Goal: Transaction & Acquisition: Purchase product/service

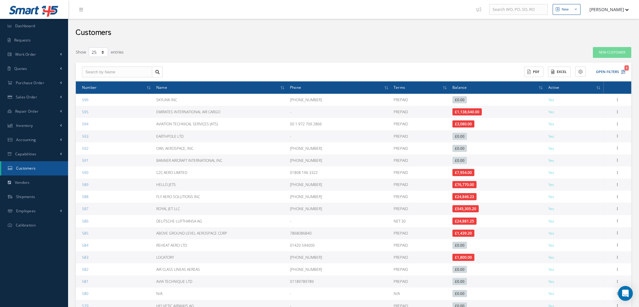
select select "25"
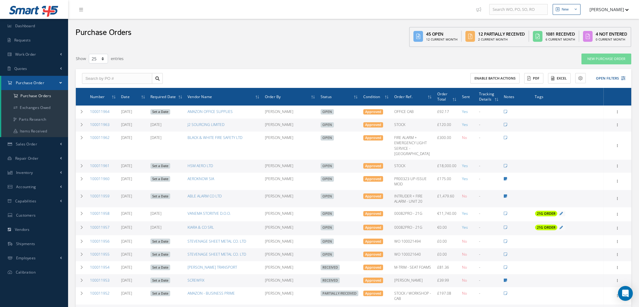
select select "25"
click at [625, 79] on icon at bounding box center [623, 78] width 4 height 4
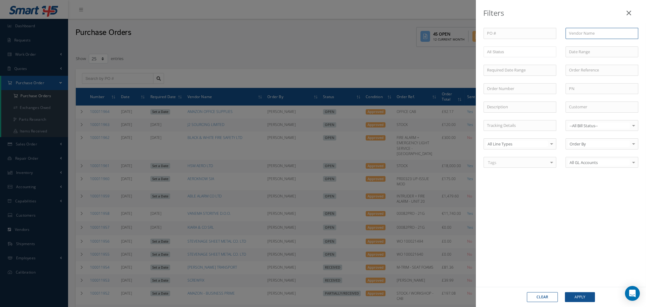
click at [588, 33] on input "text" at bounding box center [602, 33] width 73 height 11
click at [588, 47] on span "BARTON JONES PACKAGING" at bounding box center [596, 44] width 54 height 6
type input "BARTON JONES PACKAGING"
click at [579, 295] on button "Apply" at bounding box center [580, 297] width 30 height 10
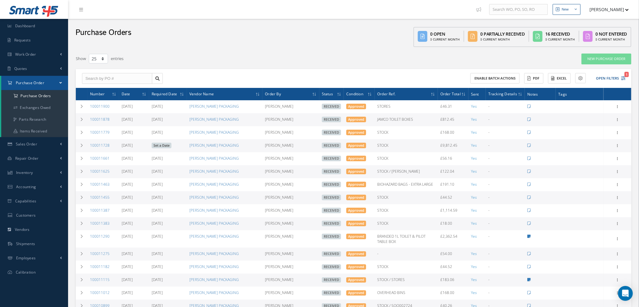
scroll to position [46, 0]
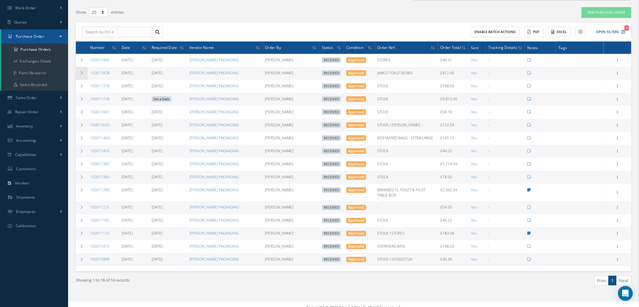
click at [82, 71] on icon at bounding box center [82, 73] width 4 height 4
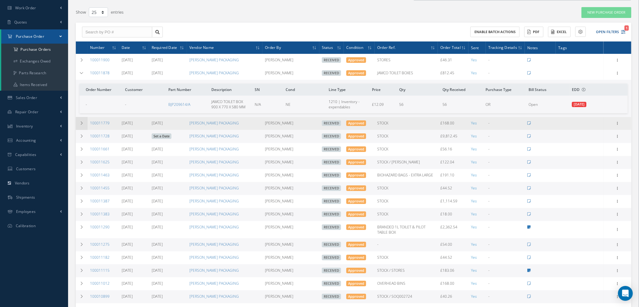
click at [83, 118] on td at bounding box center [82, 123] width 12 height 13
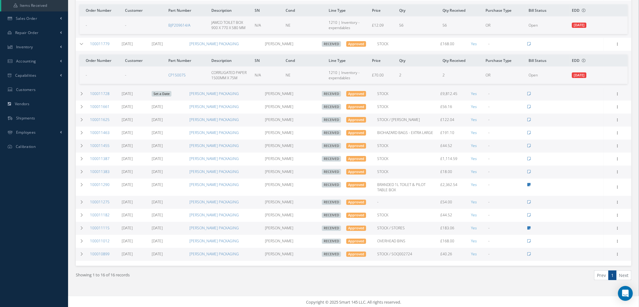
scroll to position [126, 0]
click at [79, 92] on td at bounding box center [82, 93] width 12 height 13
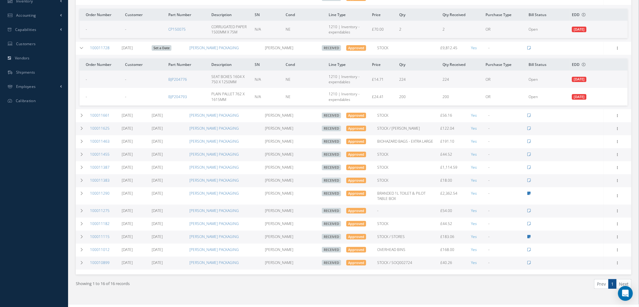
scroll to position [180, 0]
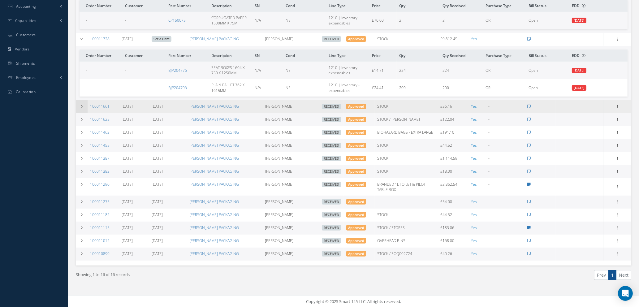
click at [82, 105] on icon at bounding box center [82, 107] width 4 height 4
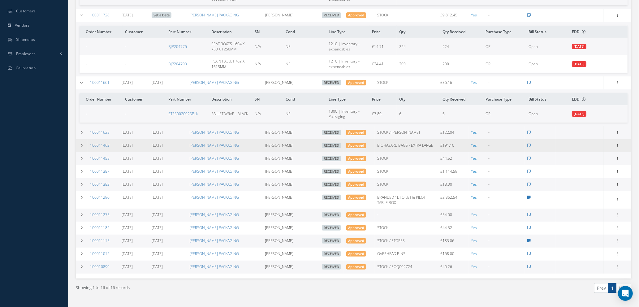
scroll to position [218, 0]
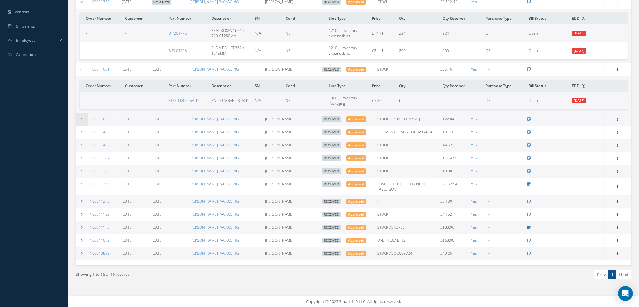
click at [81, 118] on icon at bounding box center [82, 119] width 4 height 4
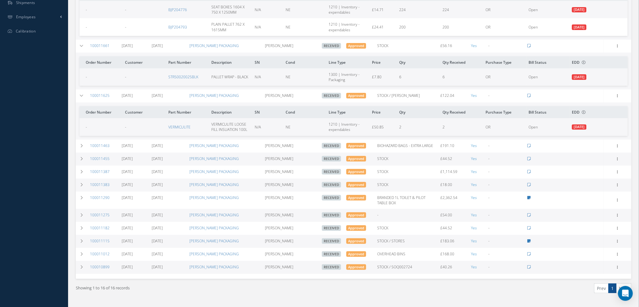
scroll to position [254, 0]
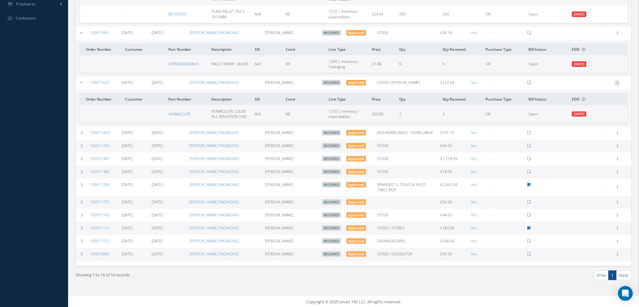
click at [618, 81] on icon at bounding box center [617, 82] width 6 height 5
drag, startPoint x: 111, startPoint y: 80, endPoint x: 88, endPoint y: 82, distance: 23.3
click at [88, 82] on td "100011625" at bounding box center [104, 82] width 32 height 13
copy link "100011625"
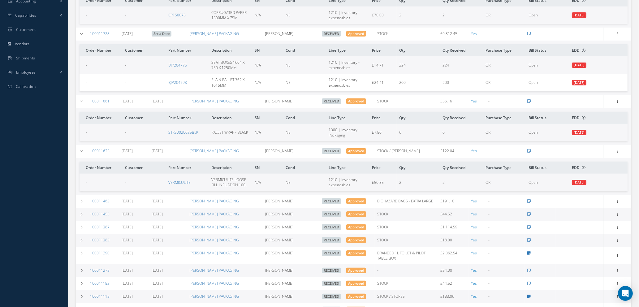
scroll to position [0, 0]
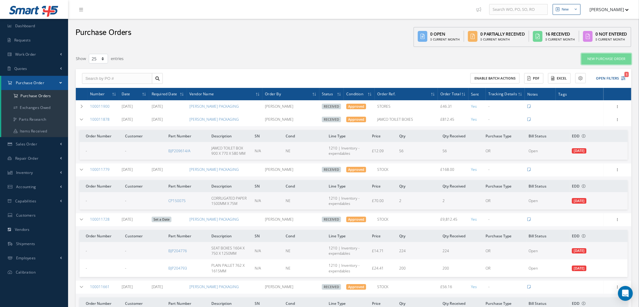
click at [591, 59] on link "New Purchase Order" at bounding box center [606, 59] width 50 height 11
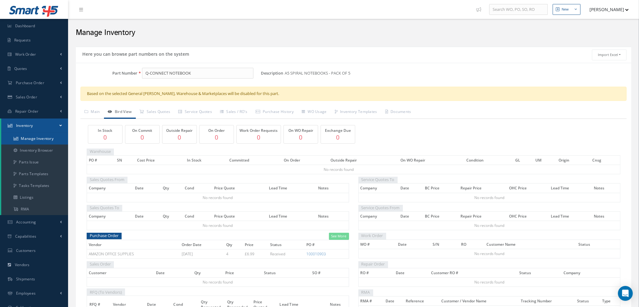
click at [32, 135] on link "Manage Inventory" at bounding box center [34, 139] width 67 height 12
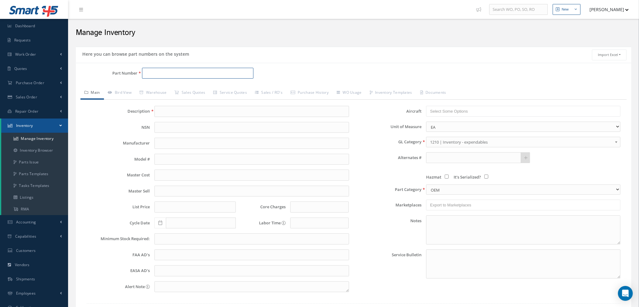
click at [148, 73] on input "Part Number" at bounding box center [197, 73] width 111 height 11
paste input "411N1102-32T"
type input "411N1102-32T"
click at [166, 87] on span "411N1102-32T" at bounding box center [172, 89] width 56 height 6
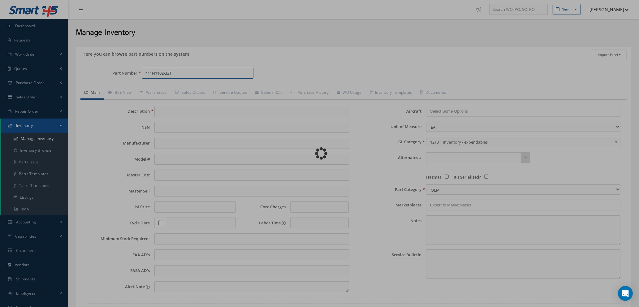
type input "STRIP"
type input "50.00"
type input "0.00"
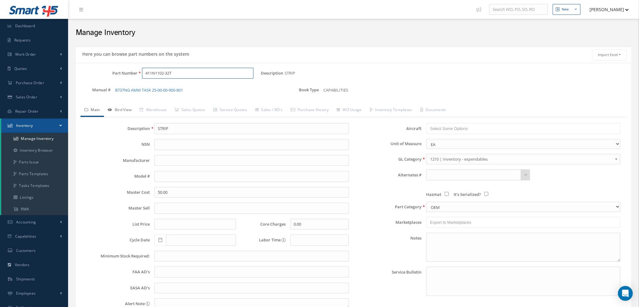
type input "411N1102-32T"
click at [129, 109] on link "Bird View" at bounding box center [120, 110] width 32 height 13
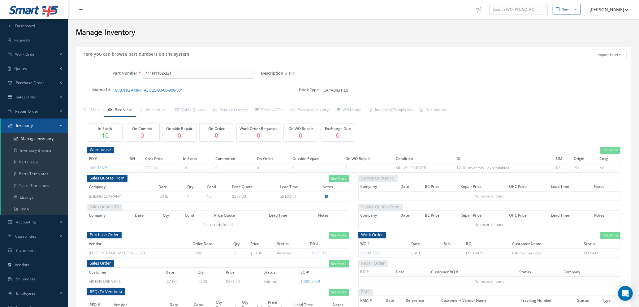
scroll to position [53, 0]
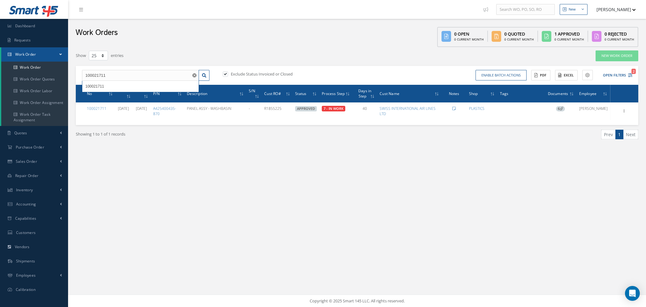
select select "25"
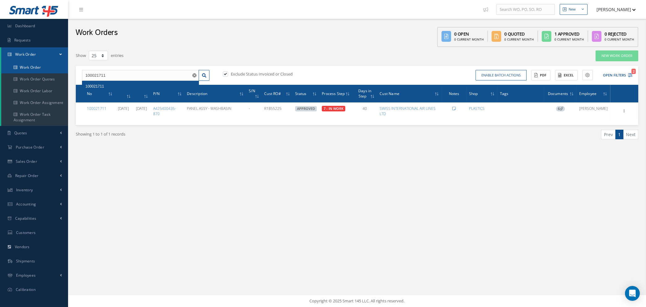
drag, startPoint x: 120, startPoint y: 75, endPoint x: 52, endPoint y: 71, distance: 68.2
click at [55, 72] on div "Smart 145 Dashboard Requests Work Order Work Order Work Order Quotes Work Order…" at bounding box center [323, 153] width 646 height 307
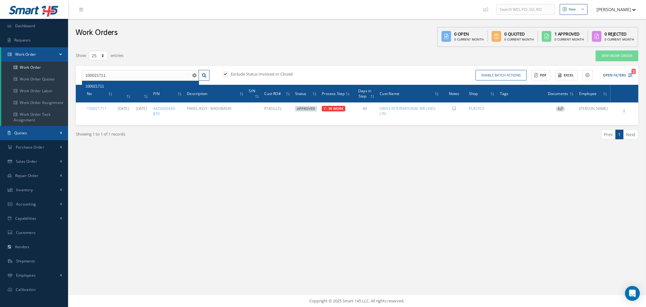
click at [40, 136] on link "Quotes" at bounding box center [34, 133] width 68 height 14
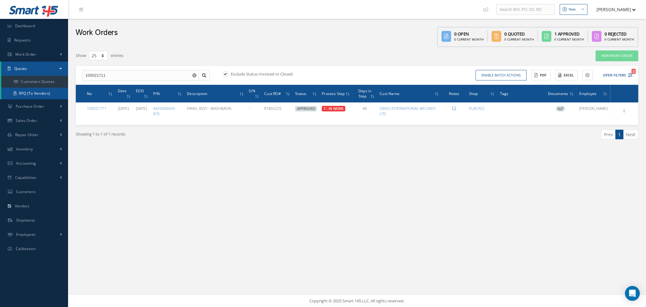
click at [40, 92] on link "RFQ (To Vendors)" at bounding box center [34, 94] width 67 height 12
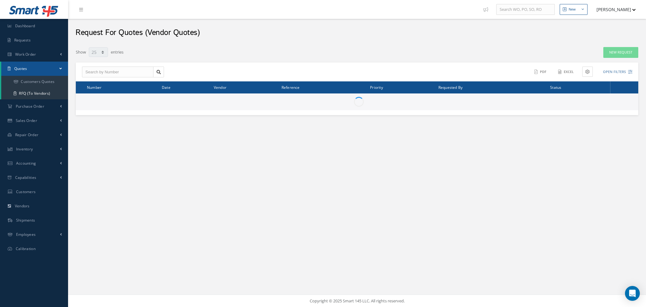
select select "25"
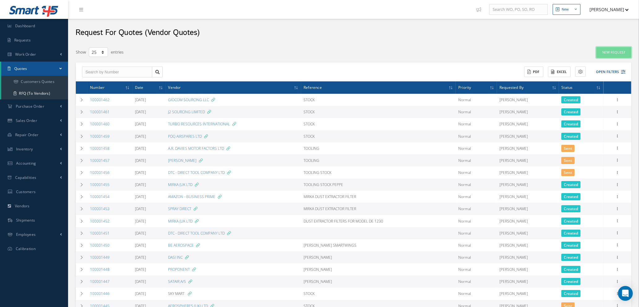
click at [612, 53] on link "New Request" at bounding box center [613, 52] width 35 height 11
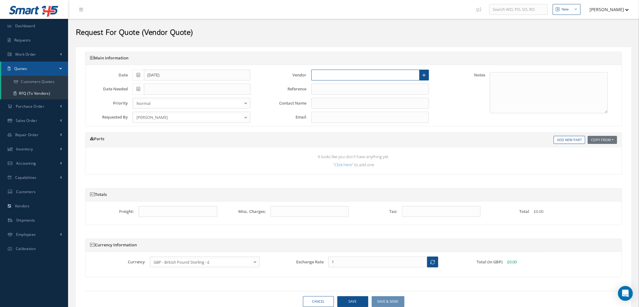
click at [337, 73] on input "text" at bounding box center [365, 75] width 109 height 11
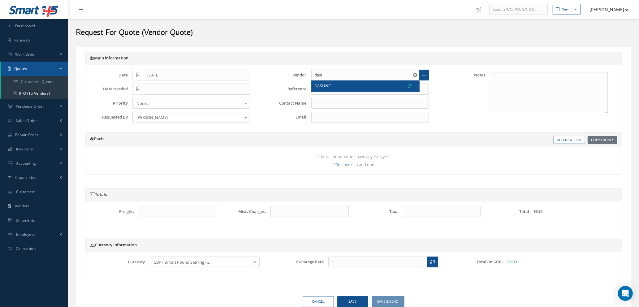
click at [334, 85] on div "DASI INC" at bounding box center [363, 86] width 97 height 6
type input "DASI INC"
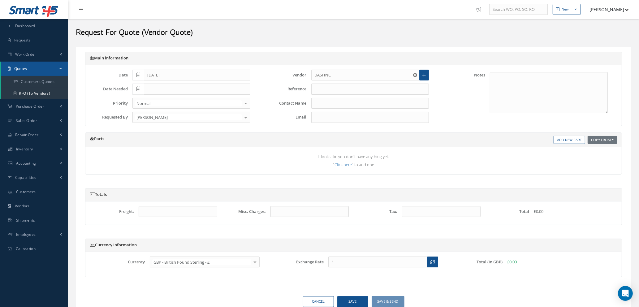
type input "[PERSON_NAME]"
type input "[PERSON_NAME][EMAIL_ADDRESS][DOMAIN_NAME]"
type input "1.3473"
click at [334, 87] on input "text" at bounding box center [370, 89] width 118 height 11
type input "s"
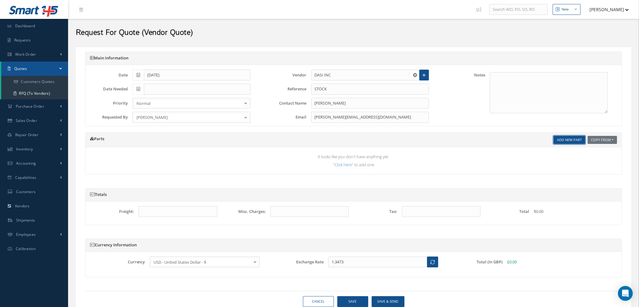
type input "STOCK"
click at [571, 142] on link "Add New Part" at bounding box center [570, 140] width 32 height 8
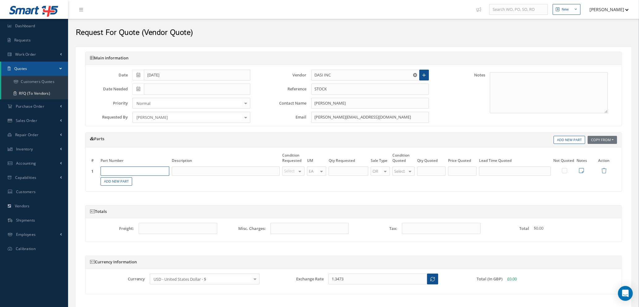
click at [142, 170] on input "text" at bounding box center [135, 170] width 69 height 9
paste input "411N1102-32T"
type input "411N1102-32T"
click at [125, 190] on div "411N1102-32T" at bounding box center [118, 194] width 29 height 11
type input "STRIP"
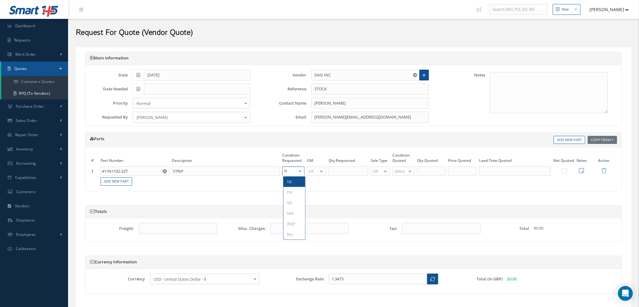
type input "NE"
click at [294, 184] on span "NE" at bounding box center [294, 181] width 22 height 11
click at [343, 171] on input "text" at bounding box center [349, 170] width 40 height 9
type input "30"
click at [408, 171] on div at bounding box center [410, 171] width 9 height 9
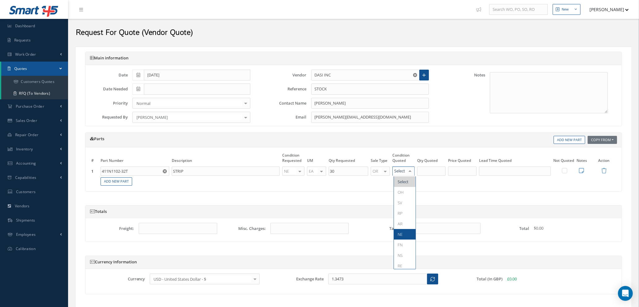
click at [401, 234] on span "NE" at bounding box center [400, 234] width 5 height 6
type input "30"
click at [429, 171] on input "30" at bounding box center [431, 170] width 28 height 9
click at [458, 168] on input "text" at bounding box center [462, 170] width 28 height 9
type input "$416.49"
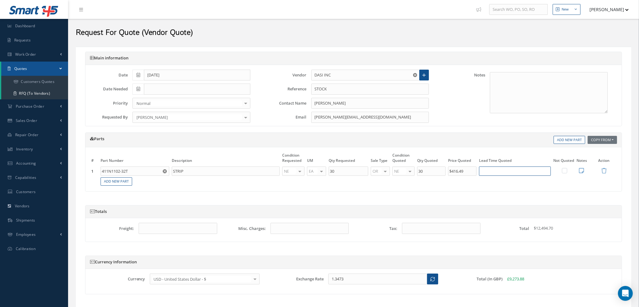
click at [502, 167] on input "text" at bounding box center [515, 170] width 72 height 9
type input "3 DAYS"
click at [581, 169] on icon at bounding box center [581, 171] width 5 height 6
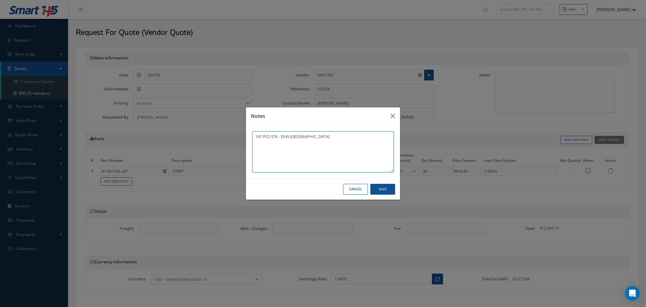
type textarea "147 PCS STK - EXW SEATTLE"
click at [377, 191] on button "Save" at bounding box center [382, 189] width 25 height 11
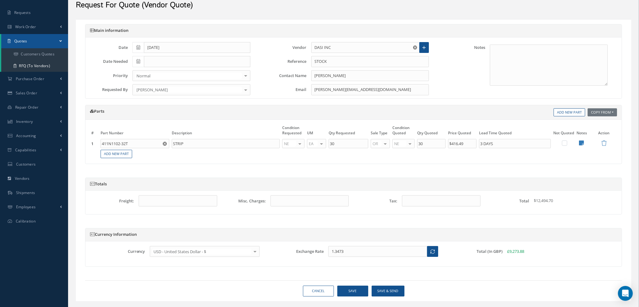
scroll to position [42, 0]
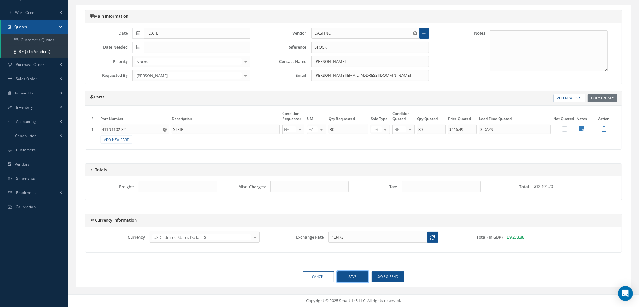
click at [355, 277] on button "Save" at bounding box center [352, 276] width 31 height 11
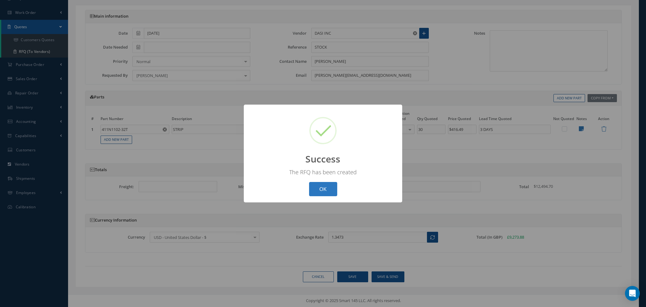
click at [320, 192] on button "OK" at bounding box center [323, 189] width 28 height 15
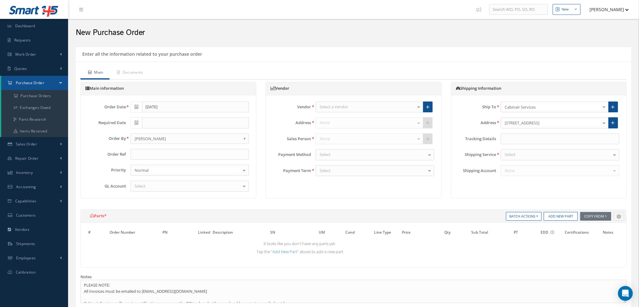
click at [360, 105] on div "Select a Vendor" at bounding box center [370, 106] width 108 height 11
type input "BARTO"
click at [356, 116] on span "[PERSON_NAME] PACKAGING" at bounding box center [347, 118] width 54 height 6
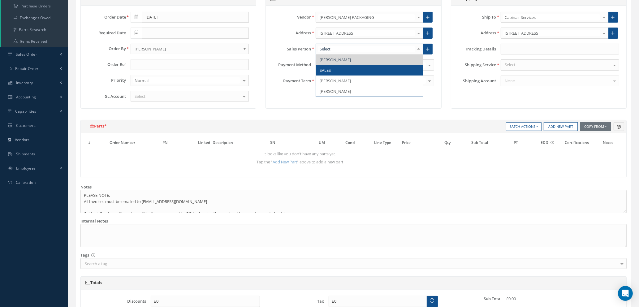
scroll to position [46, 0]
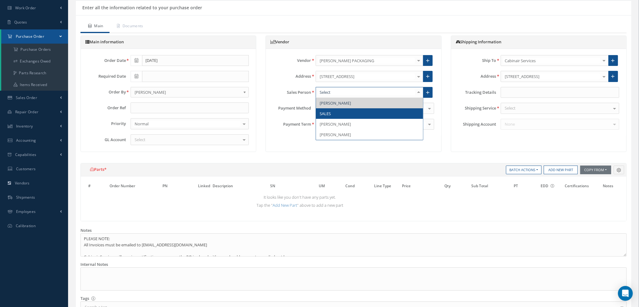
click at [353, 116] on span "SALES" at bounding box center [369, 113] width 107 height 11
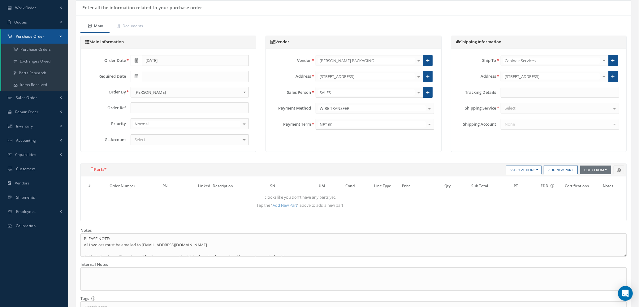
click at [525, 107] on div "Select" at bounding box center [560, 108] width 119 height 11
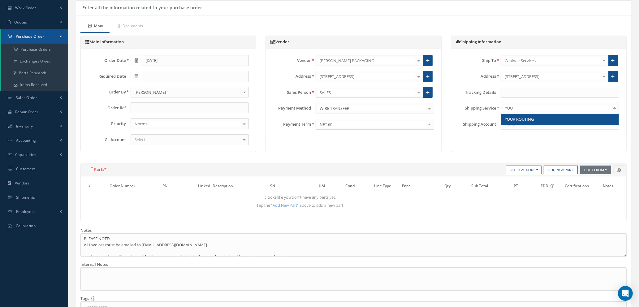
type input "YOUR"
click at [520, 119] on span "YOUR ROUTING" at bounding box center [519, 119] width 29 height 6
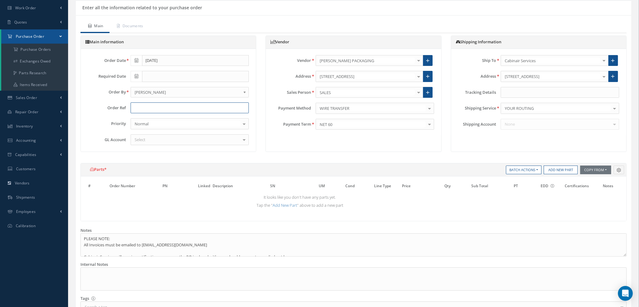
click at [140, 102] on input "text" at bounding box center [190, 107] width 119 height 11
type input "STOCK"
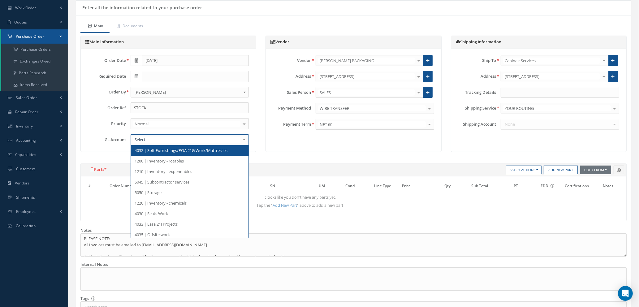
click at [196, 139] on div at bounding box center [190, 139] width 119 height 11
type input "50"
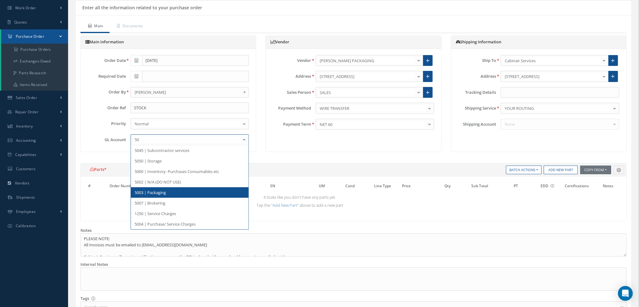
click at [173, 195] on span "5003 | Packaging" at bounding box center [190, 192] width 118 height 11
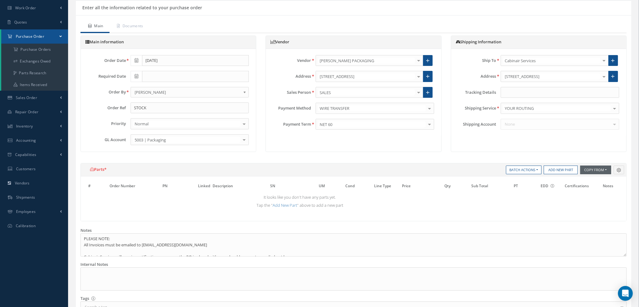
click at [597, 169] on button "Copy From" at bounding box center [595, 170] width 31 height 9
click at [594, 195] on link "Purchase Orders" at bounding box center [605, 195] width 50 height 8
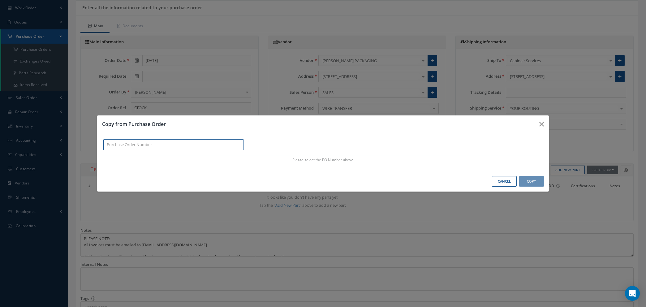
click at [107, 144] on input "text" at bounding box center [173, 144] width 140 height 11
paste input "100011625"
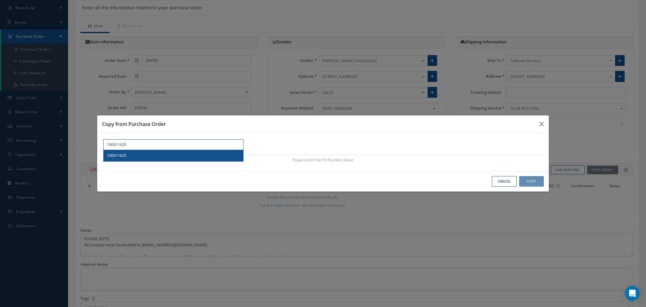
click at [122, 157] on span "100011625" at bounding box center [116, 156] width 19 height 6
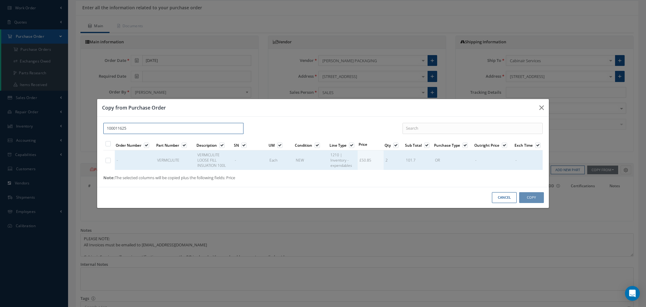
type input "100011625"
click at [110, 161] on label at bounding box center [111, 160] width 2 height 5
click at [109, 161] on input "checkbox" at bounding box center [108, 161] width 4 height 4
checkbox input "true"
click at [528, 196] on button "Copy" at bounding box center [531, 197] width 25 height 11
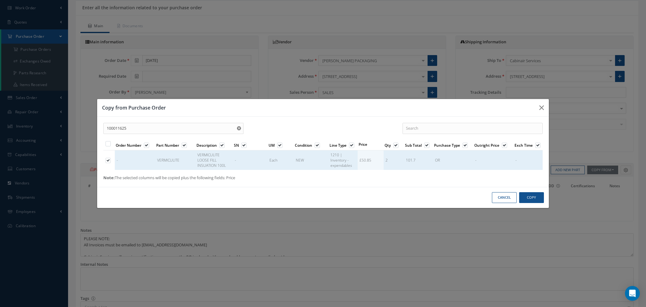
type input "£20.34"
select select "1"
select select "5"
select select "7"
select select "1"
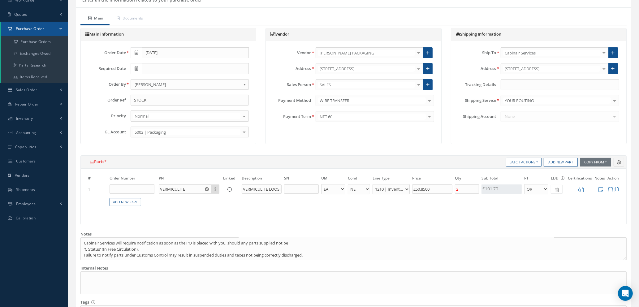
scroll to position [52, 0]
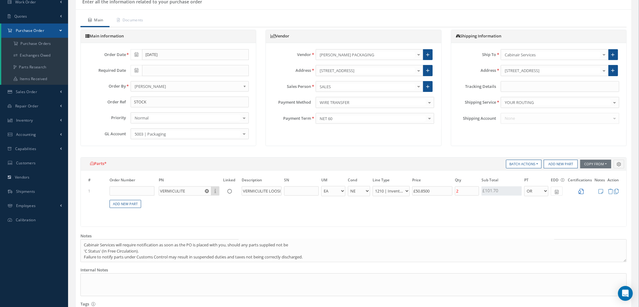
click at [581, 191] on icon at bounding box center [580, 191] width 5 height 5
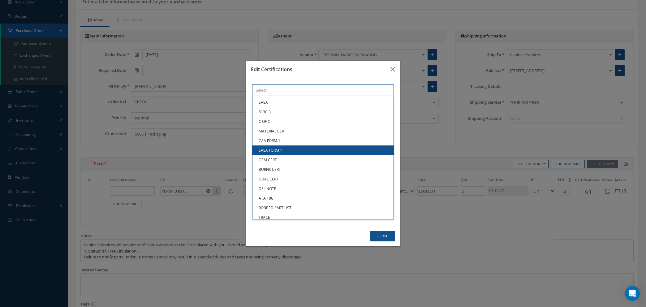
click at [306, 96] on div "× Loading... EASA 8130-3 C OF C MATERIAL CERT CAA FORM 1 EASA FORM 1 OEM CERT B…" at bounding box center [323, 89] width 142 height 11
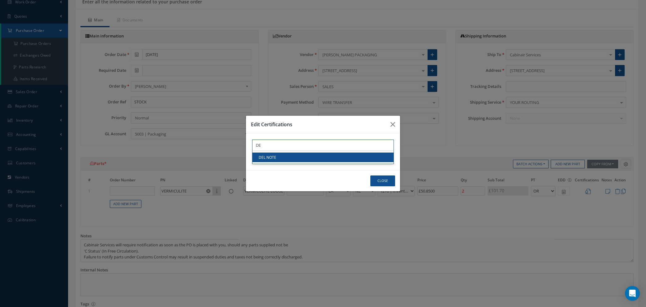
type input "DE"
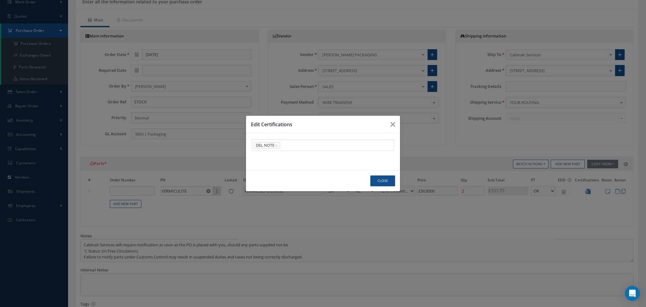
click at [307, 157] on link "DEL NOTE" at bounding box center [322, 158] width 141 height 10
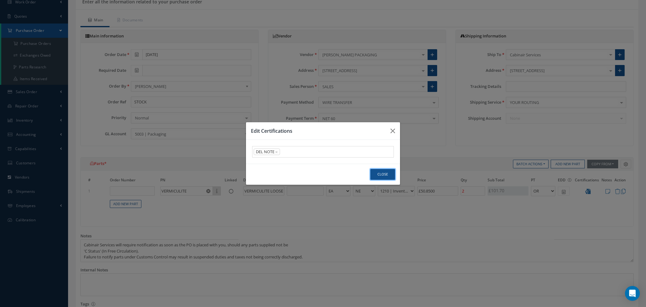
click at [382, 172] on button "Close" at bounding box center [382, 174] width 25 height 11
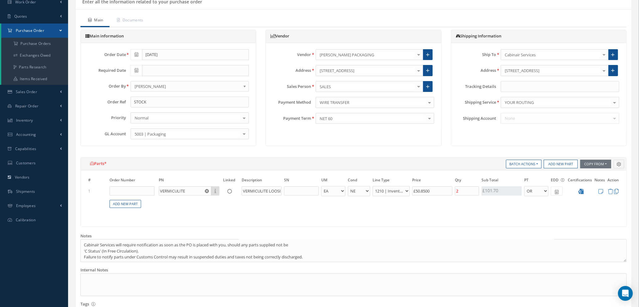
click at [242, 117] on div at bounding box center [244, 118] width 9 height 10
click at [332, 138] on div "Vendor Vendor BARTON JONES PACKAGING 365 AEROSPACE 4 CYTE UK LTD 53 NORTH AVIAT…" at bounding box center [353, 88] width 176 height 116
click at [601, 190] on icon at bounding box center [600, 191] width 5 height 5
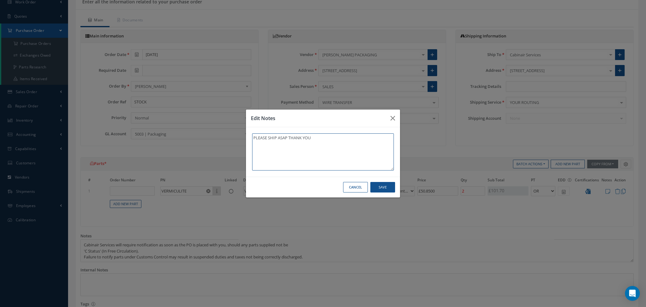
type textarea "PLEASE SHIP ASAP THANK YOU"
click at [375, 188] on button "Save" at bounding box center [382, 187] width 25 height 11
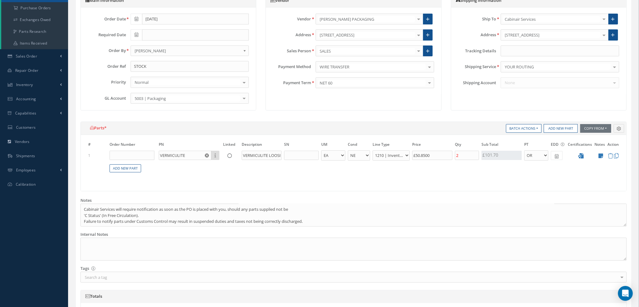
scroll to position [93, 0]
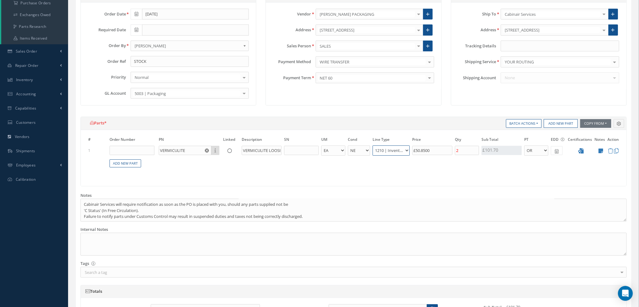
click at [404, 149] on select "1200 | Inventory - rotables 1210 | Inventory - expendables 1220 | Inventory - c…" at bounding box center [391, 150] width 37 height 10
select select "117"
click at [373, 145] on select "1200 | Inventory - rotables 1210 | Inventory - expendables 1220 | Inventory - c…" at bounding box center [391, 150] width 37 height 10
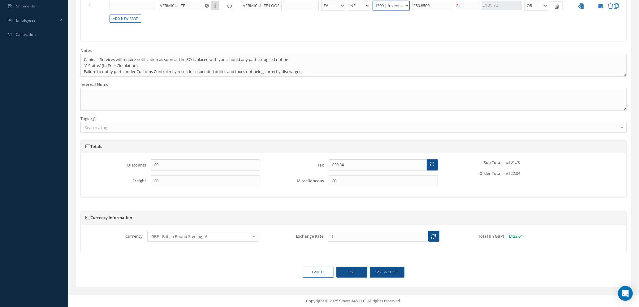
scroll to position [238, 0]
click at [381, 273] on button "Save & close" at bounding box center [387, 271] width 35 height 11
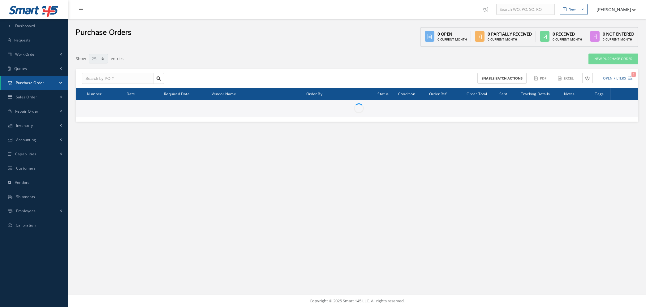
select select "25"
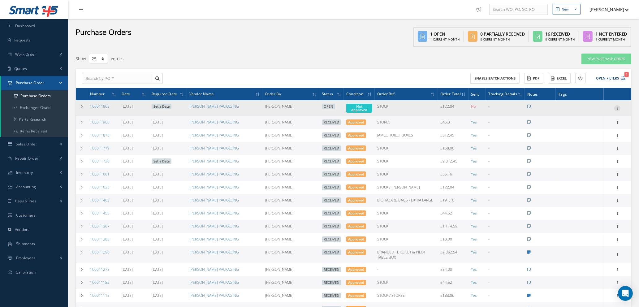
click at [617, 106] on icon at bounding box center [617, 107] width 6 height 5
click at [583, 112] on link "Enter/Update" at bounding box center [588, 112] width 49 height 8
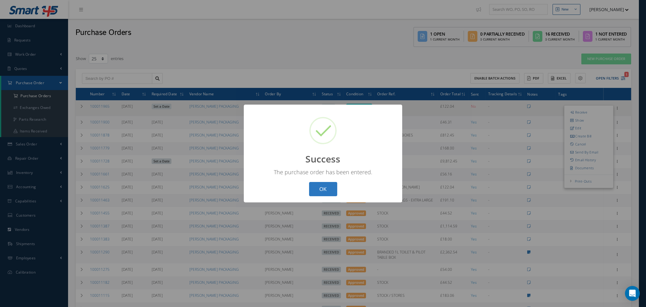
drag, startPoint x: 330, startPoint y: 189, endPoint x: 327, endPoint y: 186, distance: 4.6
click at [330, 188] on button "OK" at bounding box center [323, 189] width 28 height 15
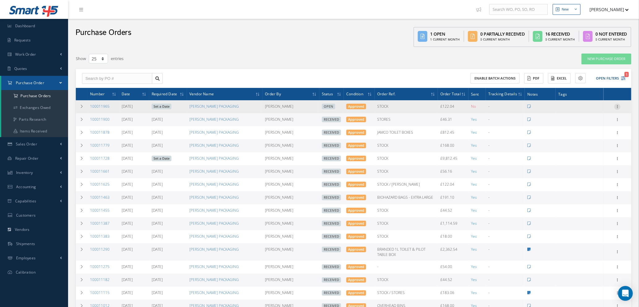
click at [620, 104] on icon at bounding box center [617, 106] width 6 height 5
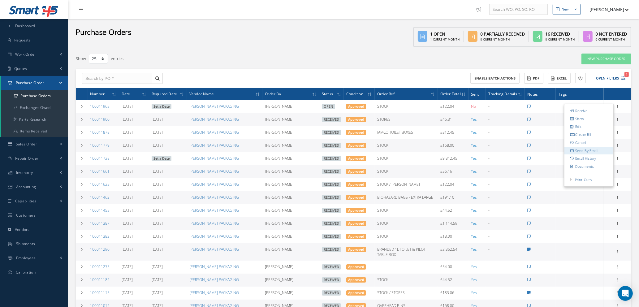
click at [585, 152] on link "Send By Email" at bounding box center [588, 151] width 49 height 8
type input "Reports from Purchase Order #100011965"
type textarea "Hiya, Please find Attached, our Purchase Order #100011965. If you have any ques…"
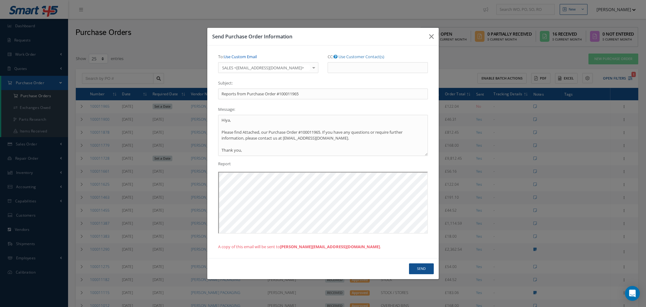
click at [247, 55] on link "Use Custom Email" at bounding box center [240, 57] width 33 height 6
click at [247, 63] on input "To: Use Customer Contact(s)" at bounding box center [268, 67] width 100 height 11
type input "NATASHA@CAB.AERO"
click at [423, 266] on button "Send" at bounding box center [421, 268] width 25 height 11
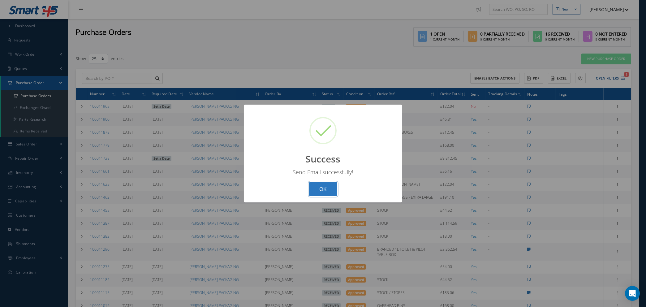
click at [313, 185] on button "OK" at bounding box center [323, 189] width 28 height 15
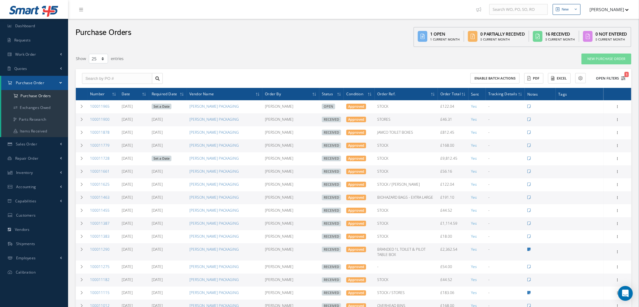
click at [622, 76] on icon "1" at bounding box center [623, 78] width 4 height 4
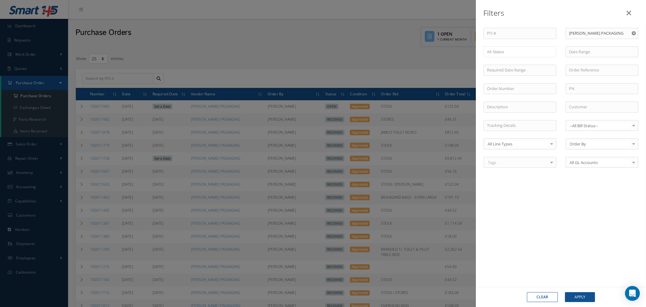
click at [548, 296] on button "Clear" at bounding box center [542, 297] width 31 height 10
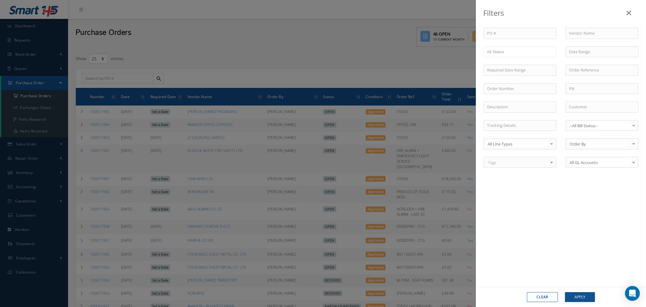
click at [631, 11] on icon at bounding box center [629, 12] width 5 height 7
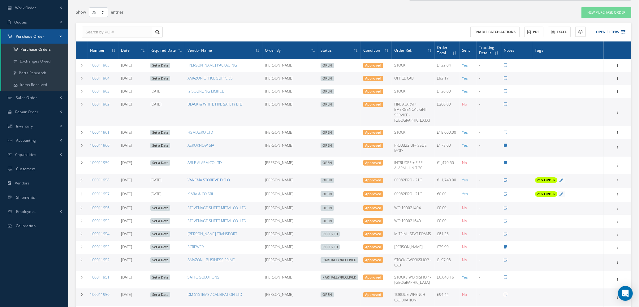
scroll to position [93, 0]
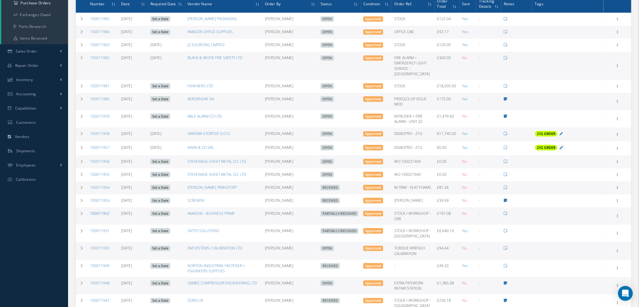
drag, startPoint x: 80, startPoint y: 222, endPoint x: 105, endPoint y: 220, distance: 24.8
click at [80, 215] on icon at bounding box center [82, 214] width 4 height 4
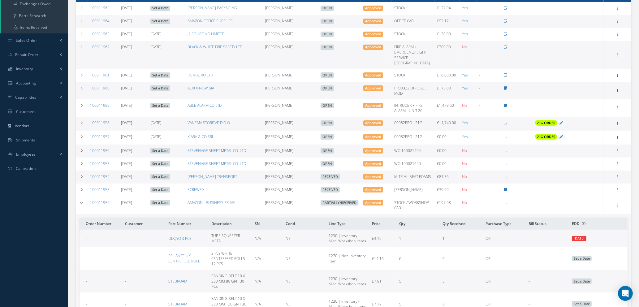
scroll to position [0, 0]
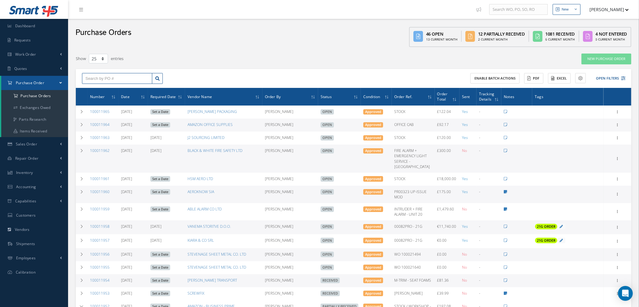
click at [123, 76] on input "text" at bounding box center [117, 78] width 70 height 11
type input "100011938"
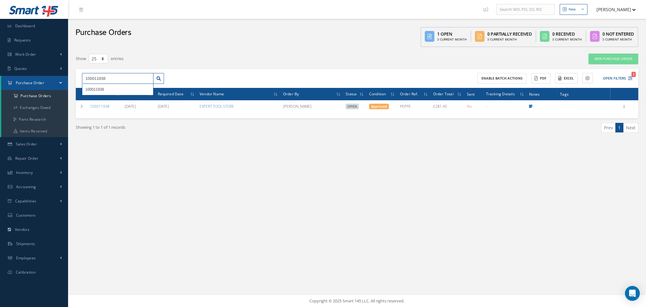
click at [149, 78] on input "100011938" at bounding box center [117, 78] width 71 height 11
click at [633, 76] on div "Enable batch actions ACTIONS Receive Payments Select Customer Cabinair Services…" at bounding box center [495, 78] width 277 height 11
click at [630, 76] on icon "1" at bounding box center [630, 78] width 4 height 4
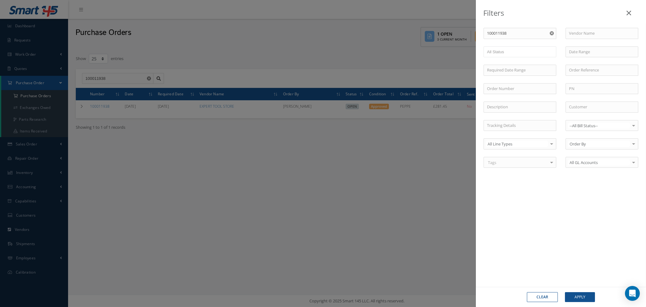
click at [548, 298] on button "Clear" at bounding box center [542, 297] width 31 height 10
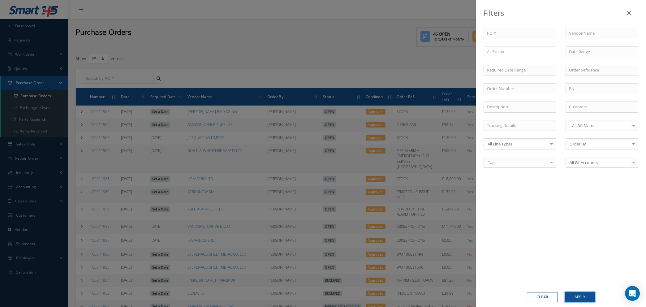
drag, startPoint x: 577, startPoint y: 297, endPoint x: 560, endPoint y: 279, distance: 24.5
click at [578, 297] on button "Apply" at bounding box center [580, 297] width 30 height 10
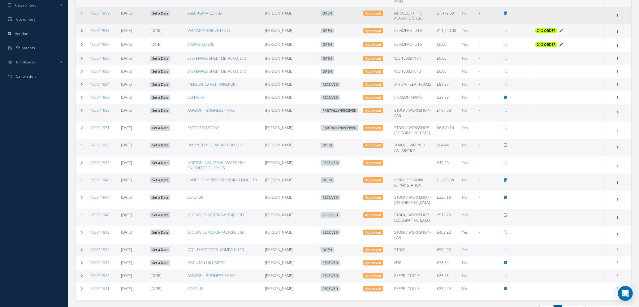
scroll to position [257, 0]
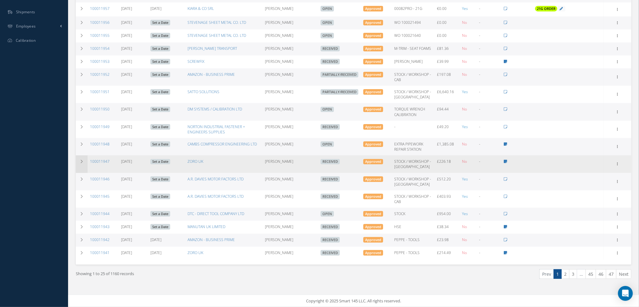
click at [80, 160] on icon at bounding box center [82, 162] width 4 height 4
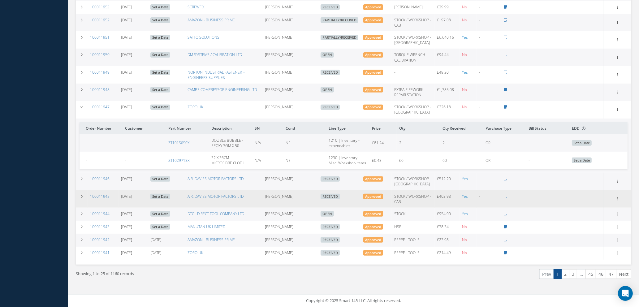
scroll to position [311, 0]
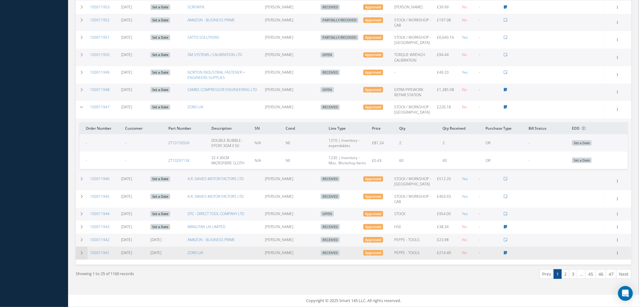
click at [80, 253] on icon at bounding box center [82, 253] width 4 height 4
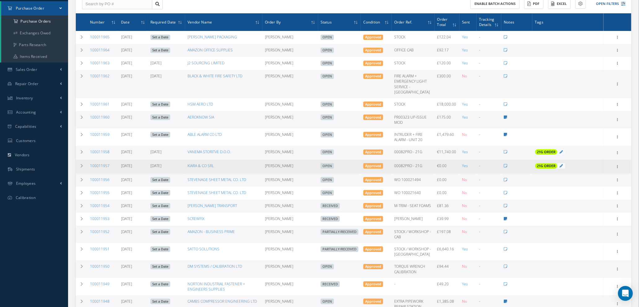
scroll to position [0, 0]
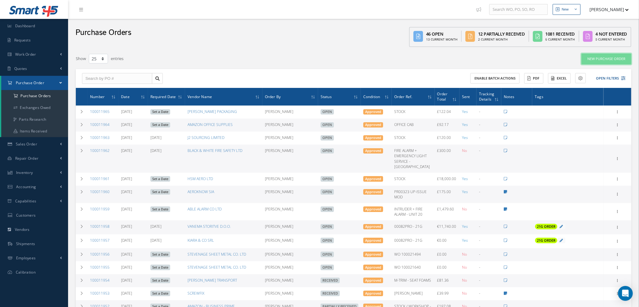
click at [607, 59] on link "New Purchase Order" at bounding box center [606, 59] width 50 height 11
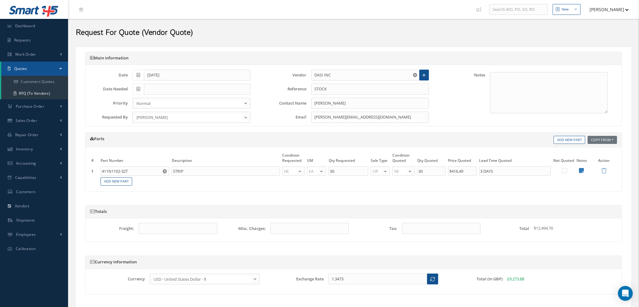
scroll to position [42, 0]
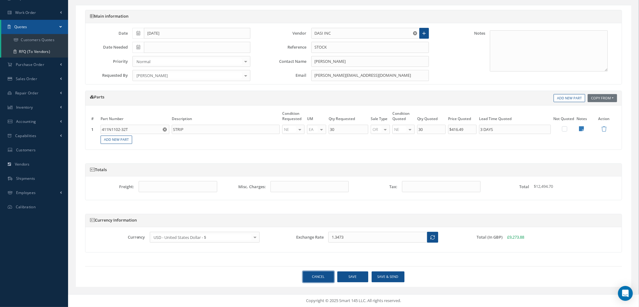
click at [318, 279] on link "Cancel" at bounding box center [318, 276] width 31 height 11
select select "25"
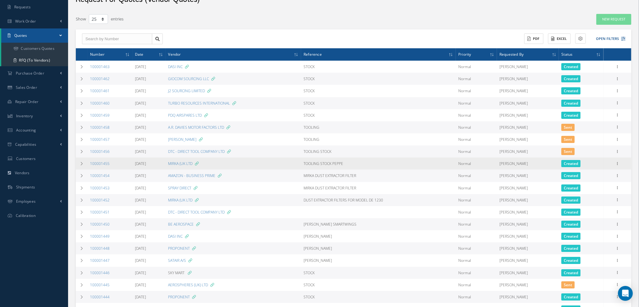
scroll to position [46, 0]
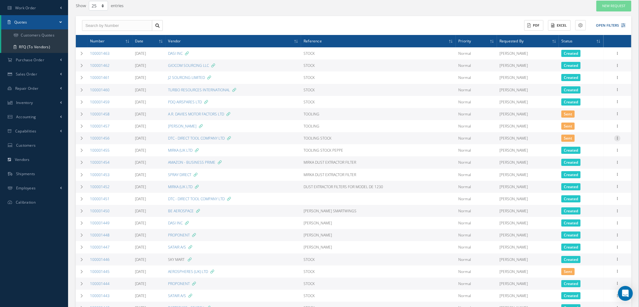
click at [618, 137] on icon at bounding box center [617, 137] width 6 height 5
click at [600, 148] on link "Edit" at bounding box center [588, 150] width 49 height 8
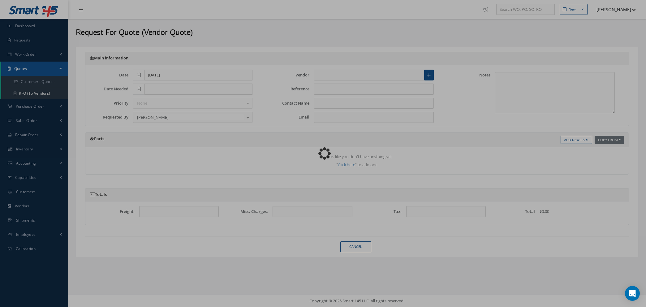
type input "DTC - DIRECT TOOL COMPANY LTD"
type input "TOOLING STOCK"
type input "ISAIAH OJO"
type input "Isaiah.Ojo@dtc-uk.com"
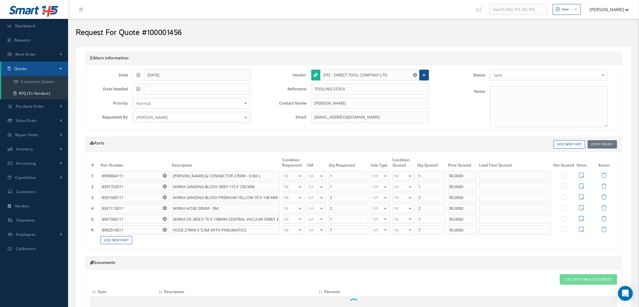
type input "£0"
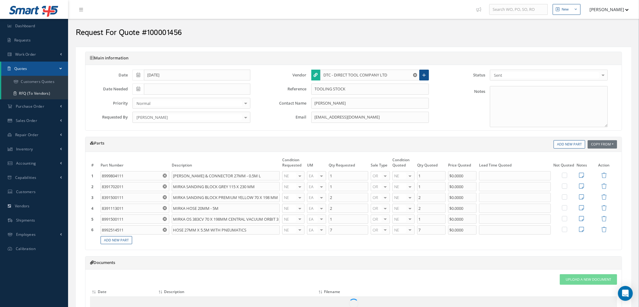
type input "£0"
click at [460, 174] on input "£0" at bounding box center [462, 175] width 28 height 9
type input "£21.01"
click at [457, 184] on input "£0" at bounding box center [462, 186] width 28 height 9
type input "£13.84"
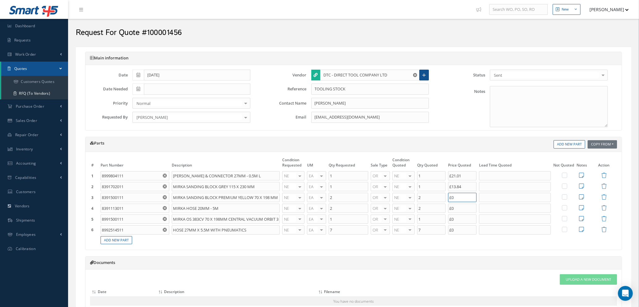
click at [459, 195] on input "£0" at bounding box center [462, 197] width 28 height 9
type input "£49.50"
click at [460, 210] on input "£0" at bounding box center [462, 208] width 28 height 9
type input "£28.26"
click at [459, 218] on input "£0" at bounding box center [462, 218] width 28 height 9
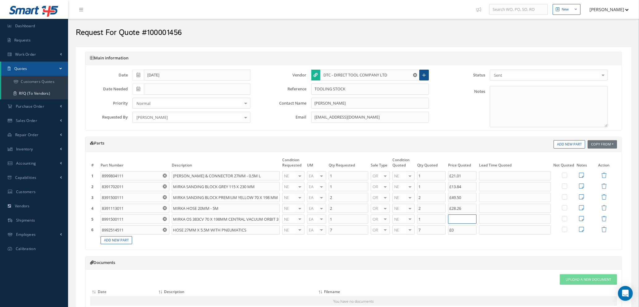
type input "£2"
type input "£196.00"
click at [457, 230] on input "£0" at bounding box center [462, 229] width 28 height 9
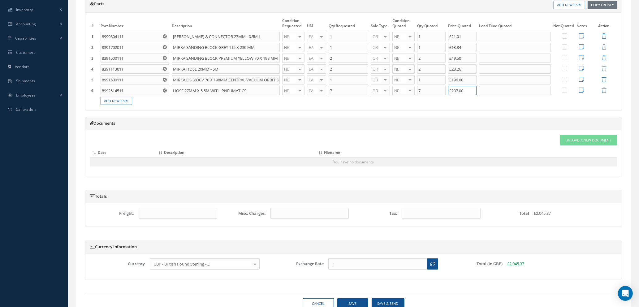
scroll to position [166, 0]
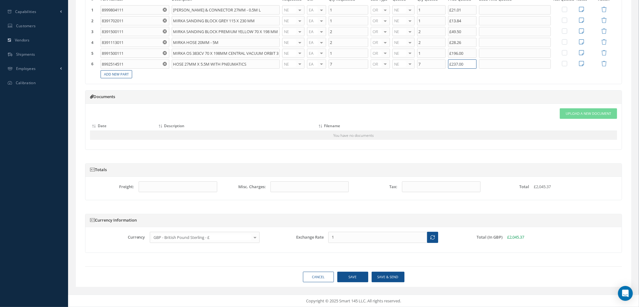
type input "£237.00"
click at [350, 280] on button "Save" at bounding box center [352, 277] width 31 height 11
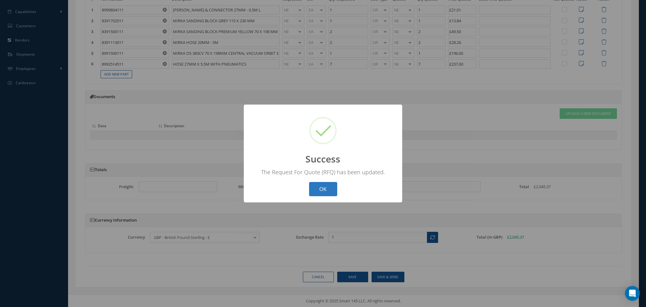
click at [322, 187] on button "OK" at bounding box center [323, 189] width 28 height 15
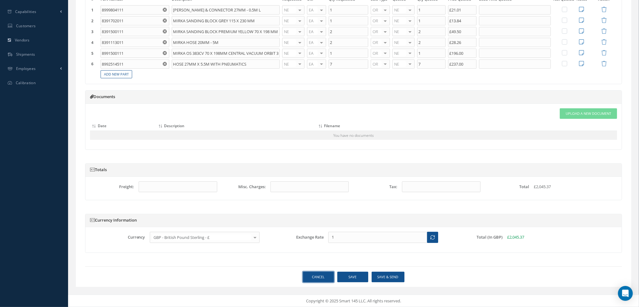
click at [314, 276] on link "Cancel" at bounding box center [318, 277] width 31 height 11
select select "25"
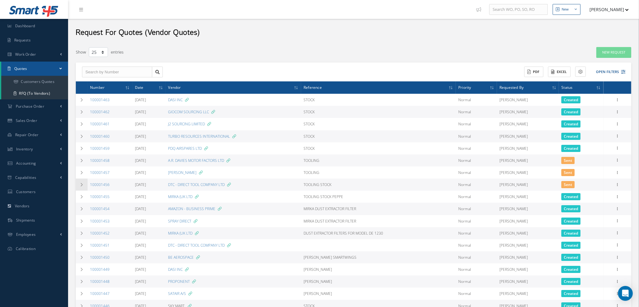
click at [80, 185] on icon at bounding box center [82, 185] width 4 height 4
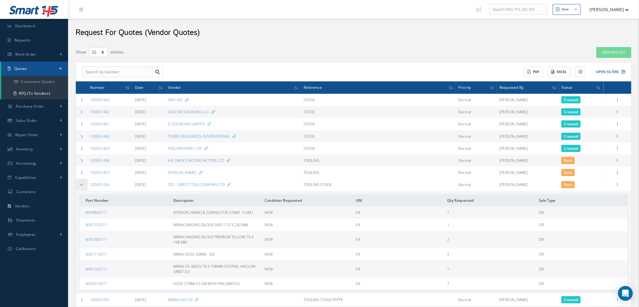
click at [80, 185] on icon at bounding box center [82, 185] width 4 height 4
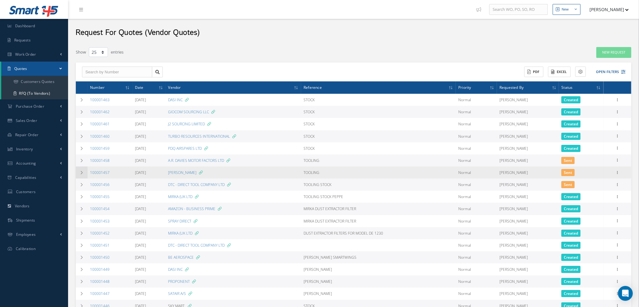
click at [81, 171] on icon at bounding box center [82, 173] width 4 height 4
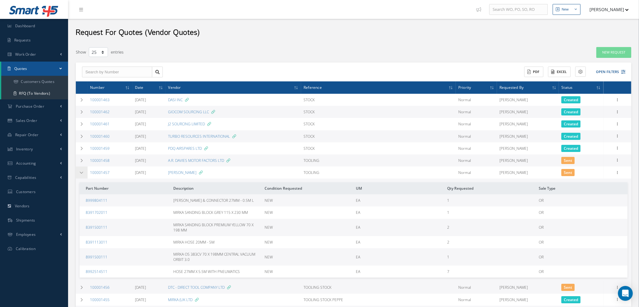
click at [81, 171] on icon at bounding box center [82, 173] width 4 height 4
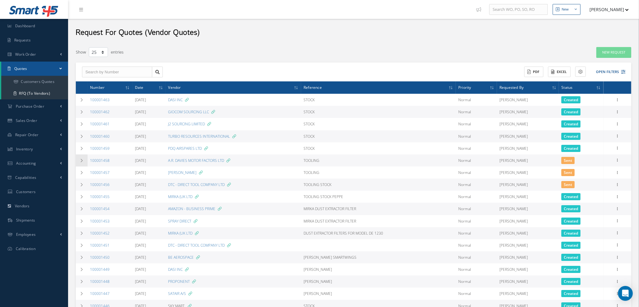
click at [81, 161] on icon at bounding box center [82, 161] width 4 height 4
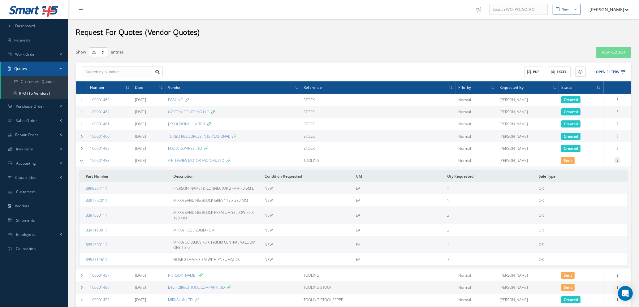
click at [617, 159] on icon at bounding box center [617, 159] width 6 height 5
click at [597, 171] on link "Edit" at bounding box center [588, 172] width 49 height 8
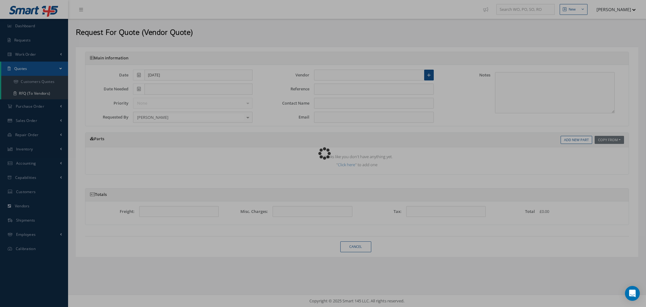
type input "A.R. DAVIES MOTOR FACTORS LTD"
type input "TOOLING"
type input "SALES"
type input "sales@ardavies.biz"
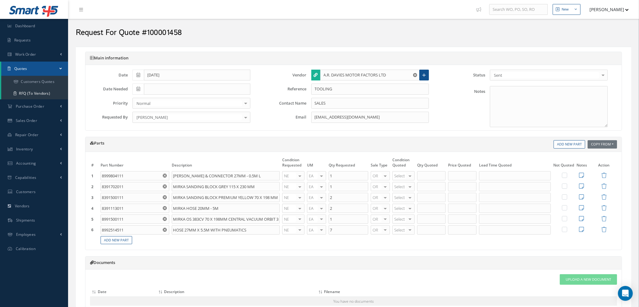
click at [411, 177] on div at bounding box center [410, 175] width 9 height 9
type input "ne"
click at [405, 187] on span "NE" at bounding box center [405, 186] width 22 height 11
type input "1"
click at [425, 175] on input "1" at bounding box center [431, 175] width 28 height 9
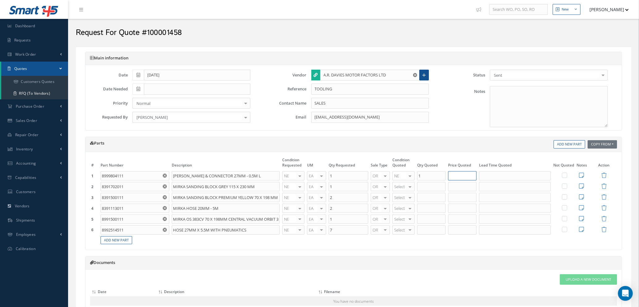
click at [452, 176] on input "text" at bounding box center [462, 175] width 28 height 9
type input "£27.25"
type input "ne"
drag, startPoint x: 409, startPoint y: 199, endPoint x: 412, endPoint y: 196, distance: 5.0
click at [409, 199] on span "NE" at bounding box center [405, 196] width 22 height 11
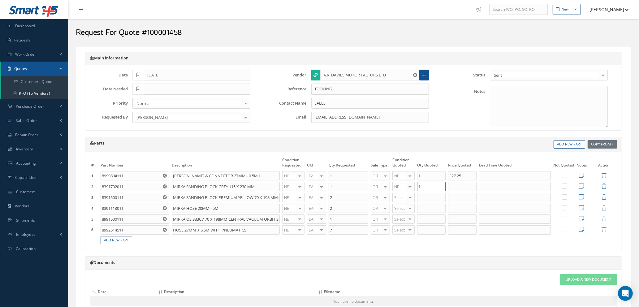
click at [427, 187] on input "1" at bounding box center [431, 186] width 28 height 9
type input "1"
click at [427, 187] on input "1" at bounding box center [431, 186] width 28 height 9
type input "£17.93"
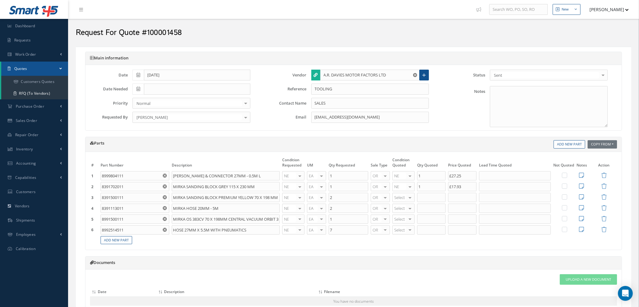
click at [410, 199] on div at bounding box center [410, 197] width 9 height 9
type input "ne"
click at [410, 210] on span "NE" at bounding box center [405, 207] width 22 height 11
type input "2"
click at [429, 197] on input "2" at bounding box center [431, 197] width 28 height 9
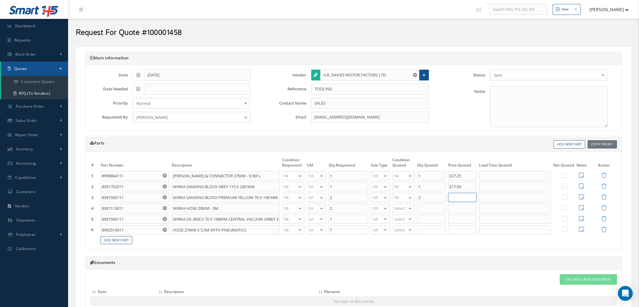
click at [459, 195] on input "text" at bounding box center [462, 197] width 28 height 9
type input "£66.29"
type input "2"
click at [431, 210] on input "2" at bounding box center [431, 208] width 28 height 9
type input "ne"
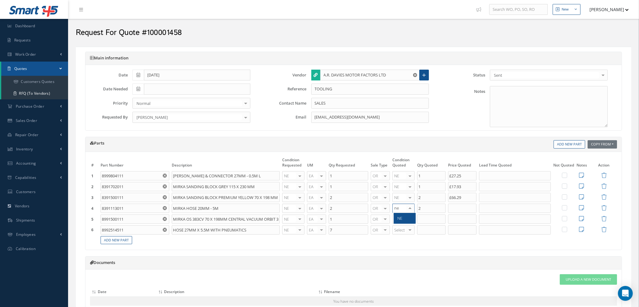
drag, startPoint x: 405, startPoint y: 218, endPoint x: 424, endPoint y: 214, distance: 19.0
click at [405, 218] on span "NE" at bounding box center [405, 218] width 22 height 11
click at [457, 208] on input "text" at bounding box center [462, 208] width 28 height 9
type input "£36.64"
type input "1"
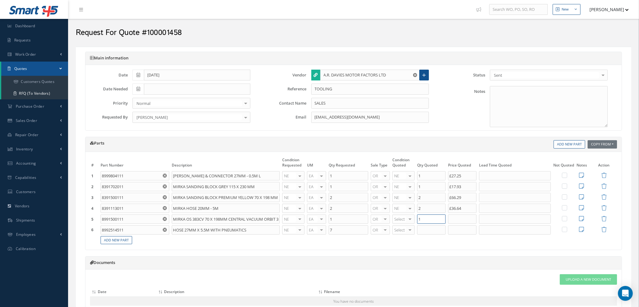
click at [430, 218] on input "1" at bounding box center [431, 218] width 28 height 9
click at [408, 219] on div at bounding box center [410, 219] width 9 height 9
click at [400, 279] on span "NE" at bounding box center [400, 282] width 5 height 6
click at [457, 218] on input "text" at bounding box center [462, 218] width 28 height 9
type input "£245.97"
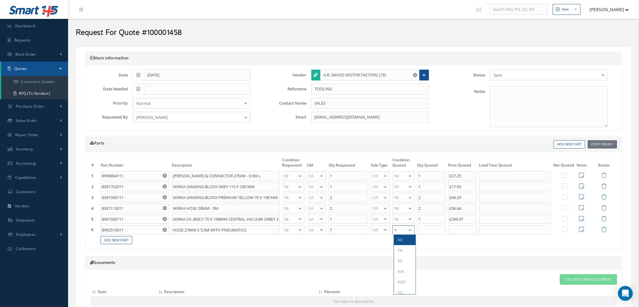
type input "ne"
click at [401, 241] on span "NE" at bounding box center [400, 240] width 5 height 6
type input "7"
click at [432, 227] on input "7" at bounding box center [431, 229] width 28 height 9
click at [465, 230] on input "text" at bounding box center [462, 229] width 28 height 9
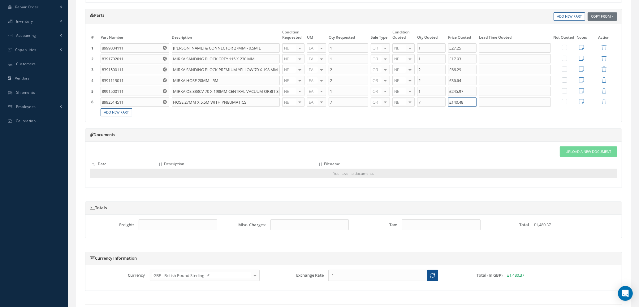
scroll to position [166, 0]
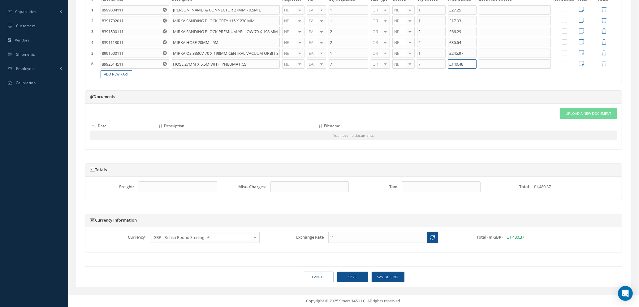
type input "£140.48"
click at [348, 278] on button "Save" at bounding box center [352, 277] width 31 height 11
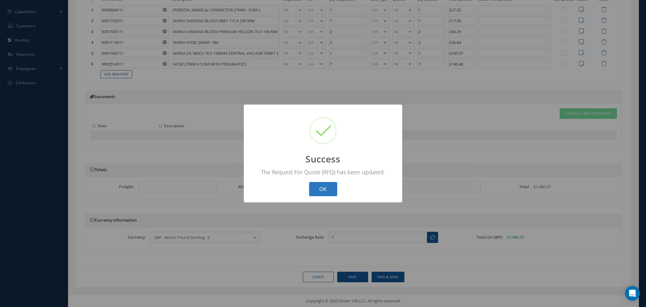
click at [317, 188] on button "OK" at bounding box center [323, 189] width 28 height 15
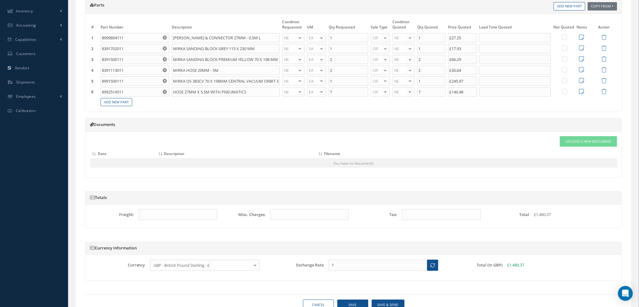
scroll to position [139, 0]
click at [572, 140] on span "Upload a New Document" at bounding box center [588, 140] width 45 height 5
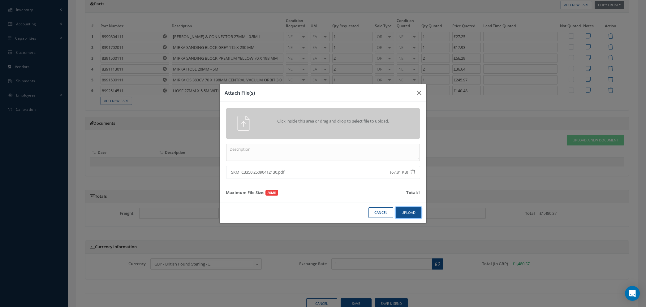
click at [408, 214] on button "Upload" at bounding box center [409, 212] width 26 height 11
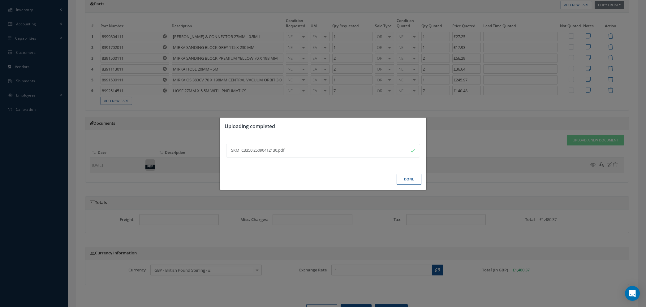
click at [406, 179] on button "Done" at bounding box center [409, 179] width 25 height 11
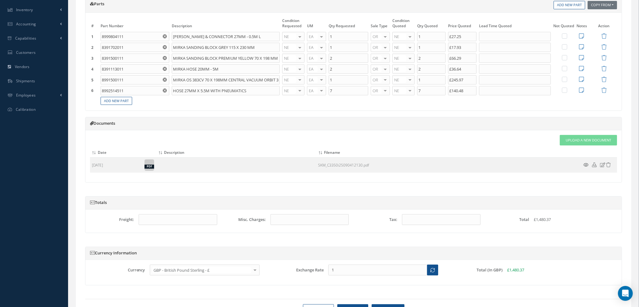
scroll to position [172, 0]
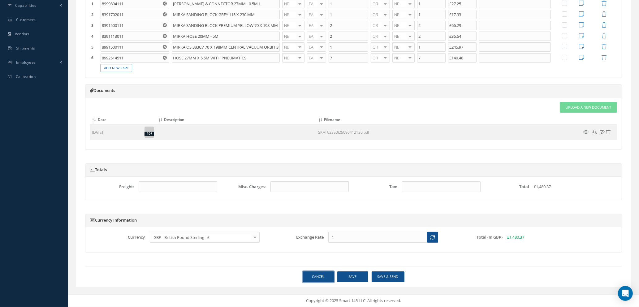
click at [319, 277] on link "Cancel" at bounding box center [318, 276] width 31 height 11
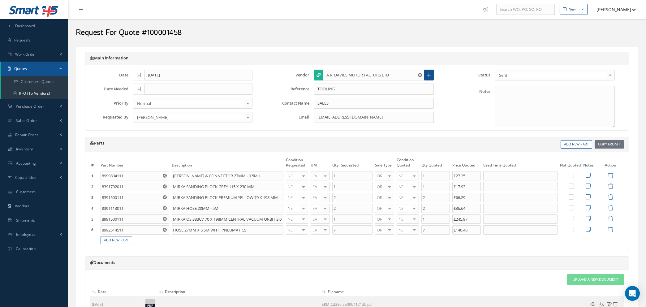
select select "25"
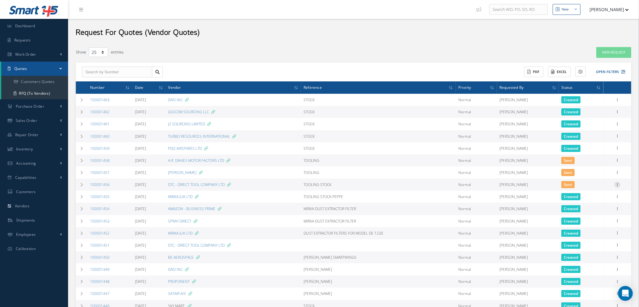
click at [619, 184] on icon at bounding box center [617, 184] width 6 height 5
click at [596, 199] on link "Edit" at bounding box center [588, 196] width 49 height 8
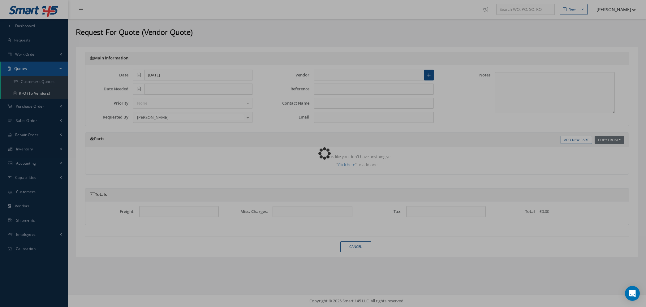
type input "DTC - DIRECT TOOL COMPANY LTD"
type input "TOOLING STOCK"
type input "ISAIAH OJO"
type input "Isaiah.Ojo@dtc-uk.com"
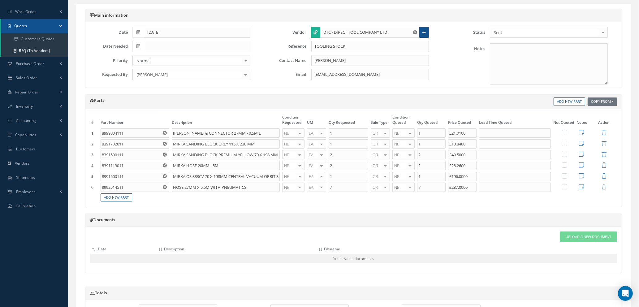
scroll to position [139, 0]
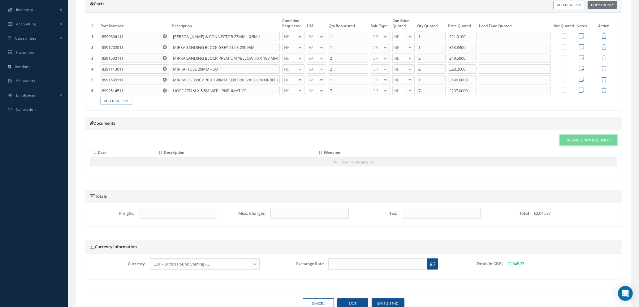
click at [585, 140] on span "Upload a New Document" at bounding box center [588, 140] width 45 height 5
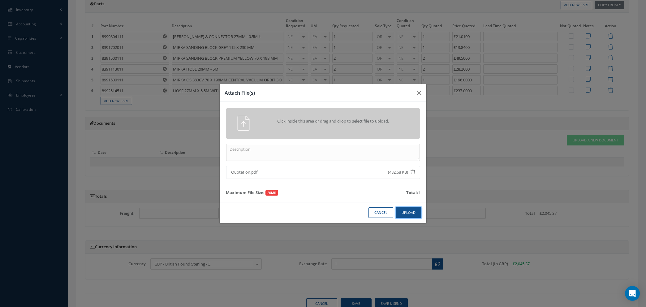
click at [405, 212] on button "Upload" at bounding box center [409, 212] width 26 height 11
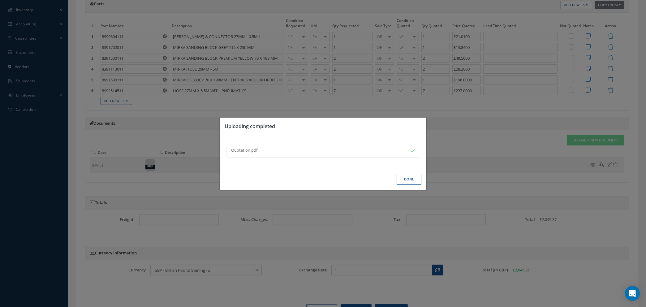
click at [415, 179] on button "Done" at bounding box center [409, 179] width 25 height 11
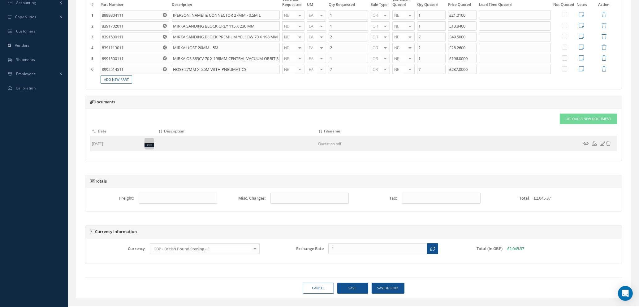
scroll to position [172, 0]
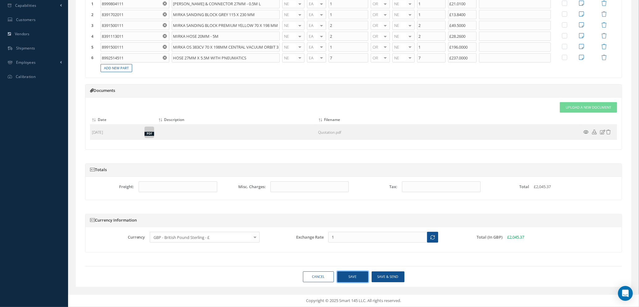
click at [339, 278] on button "Save" at bounding box center [352, 276] width 31 height 11
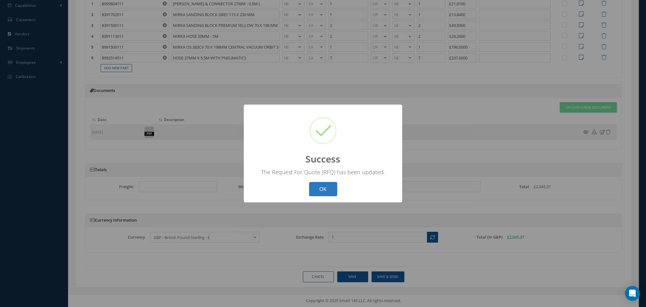
click at [326, 183] on div "OK Cancel" at bounding box center [323, 189] width 32 height 15
click at [326, 188] on button "OK" at bounding box center [323, 189] width 28 height 15
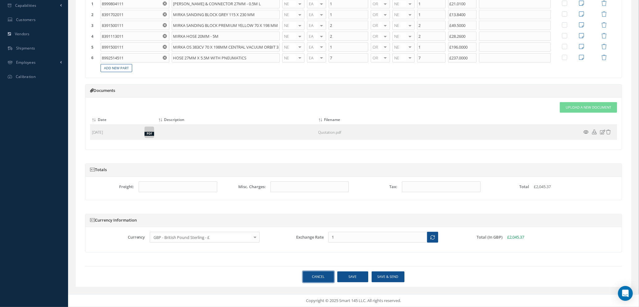
click at [316, 278] on link "Cancel" at bounding box center [318, 276] width 31 height 11
select select "25"
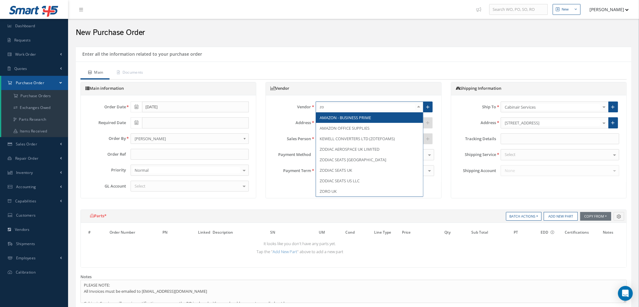
type input "zor"
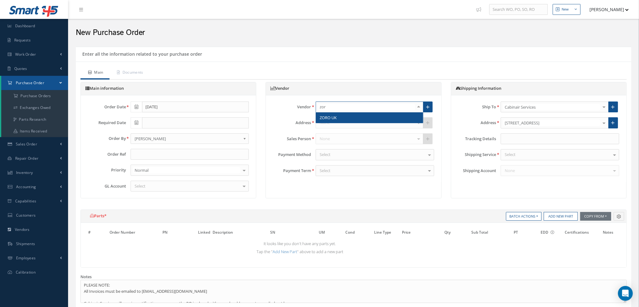
click at [340, 115] on span "ZORO UK" at bounding box center [369, 117] width 107 height 11
click at [175, 151] on input "text" at bounding box center [190, 154] width 119 height 11
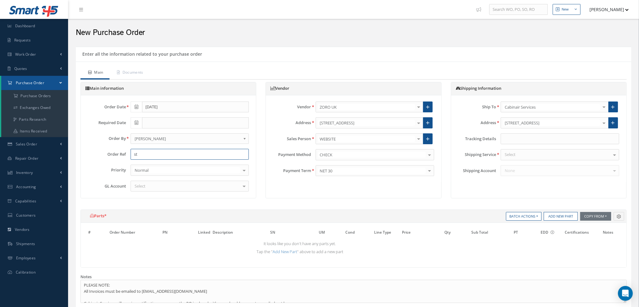
type input "s"
type input "STOCK / WORKSHOP - CAB"
click at [201, 187] on div "Select" at bounding box center [190, 186] width 119 height 11
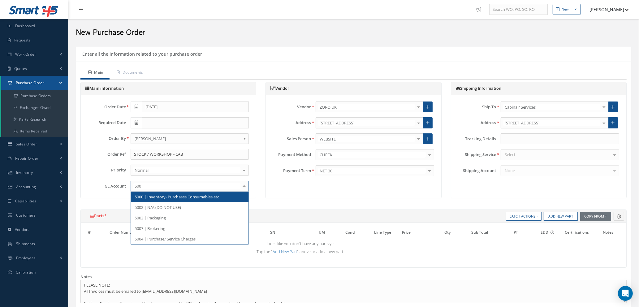
type input "5000"
click at [196, 198] on span "5000 | Inventory- Purchases Consumables etc" at bounding box center [177, 197] width 84 height 6
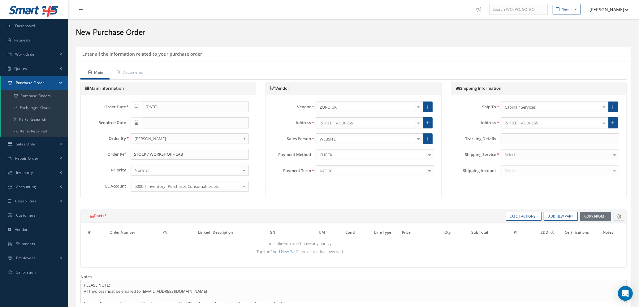
click at [537, 153] on div "Select" at bounding box center [560, 154] width 119 height 11
type input "YOU"
click at [539, 166] on span "YOUR ROUTING" at bounding box center [560, 165] width 118 height 11
click at [550, 212] on button "Add New Part" at bounding box center [561, 216] width 34 height 9
select select "1"
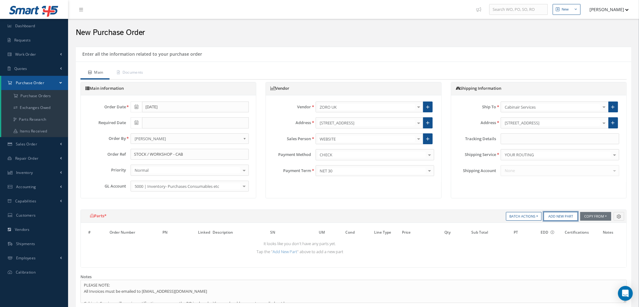
select select "5"
select select "104"
select select "1"
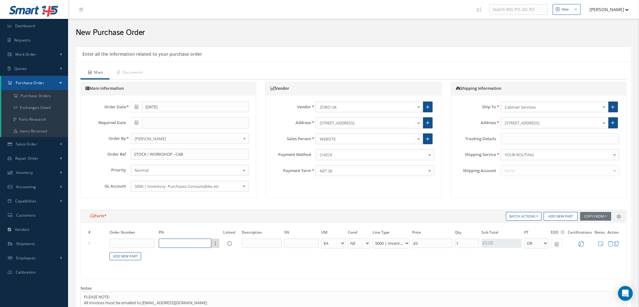
click at [184, 247] on input "text" at bounding box center [185, 243] width 53 height 9
type input "ZT5615285S"
click at [260, 243] on input "text" at bounding box center [262, 243] width 40 height 9
type input "LOCTITE 266 - 50ML"
select select "110"
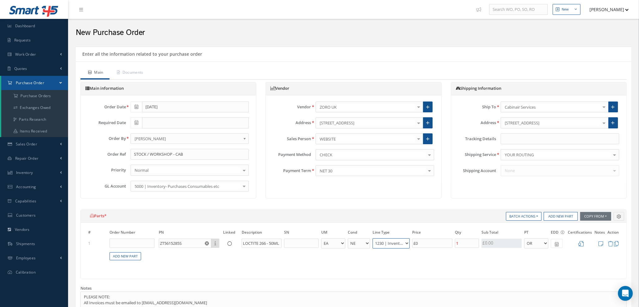
click at [407, 244] on select "1200 | Inventory - rotables 1210 | Inventory - expendables 1220 | Inventory - c…" at bounding box center [391, 243] width 37 height 10
click at [428, 242] on input "£0" at bounding box center [432, 243] width 40 height 9
type input "£1.2"
type input "£6"
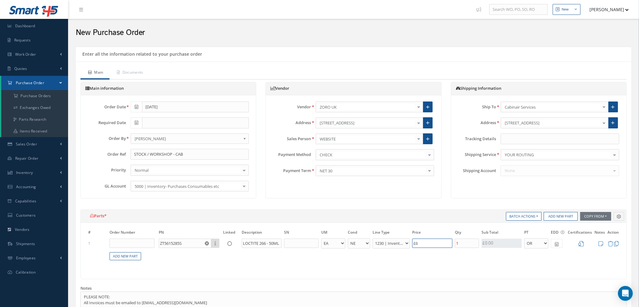
type input "£13.2"
type input "£66."
type input "£13.32"
type input "£66.6"
type input "£13.33"
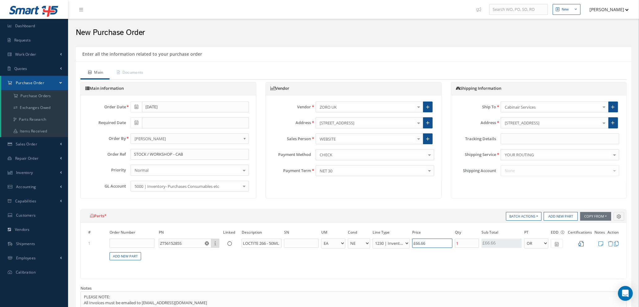
type input "£66.66"
click at [581, 244] on icon at bounding box center [580, 243] width 5 height 5
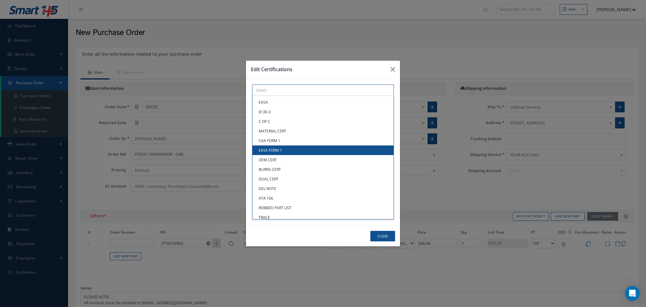
click at [317, 96] on div "× Loading... EASA 8130-3 C OF C MATERIAL CERT CAA FORM 1 EASA FORM 1 OEM CERT B…" at bounding box center [323, 89] width 142 height 11
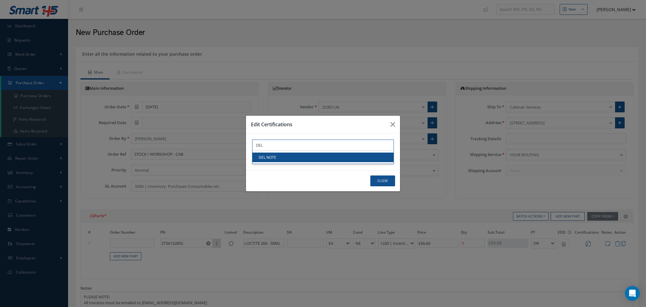
type input "DEL"
click at [317, 157] on link "DEL NOTE" at bounding box center [322, 158] width 141 height 10
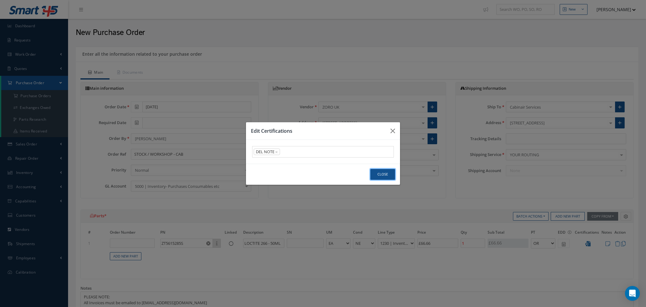
click at [378, 173] on button "Close" at bounding box center [382, 174] width 25 height 11
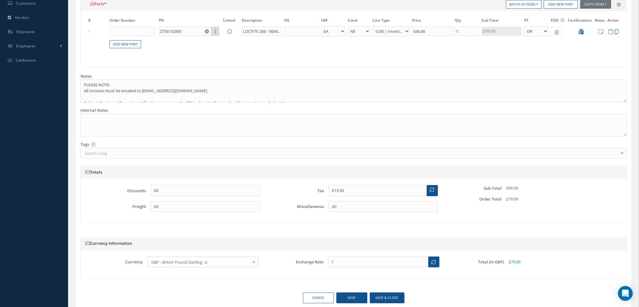
scroll to position [238, 0]
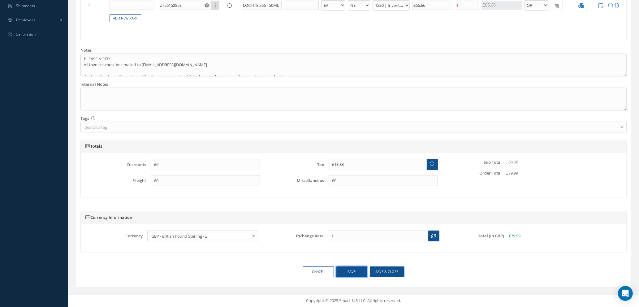
click at [348, 272] on button "Save" at bounding box center [351, 271] width 31 height 11
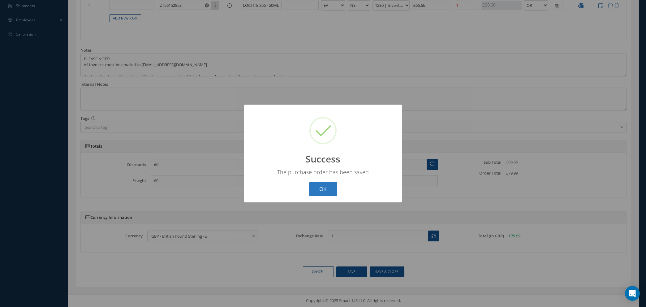
click at [314, 188] on button "OK" at bounding box center [323, 189] width 28 height 15
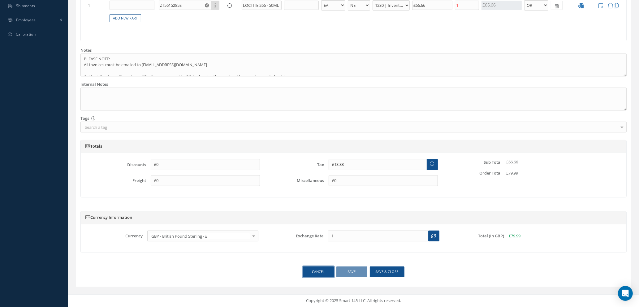
click at [318, 269] on link "Cancel" at bounding box center [318, 271] width 31 height 11
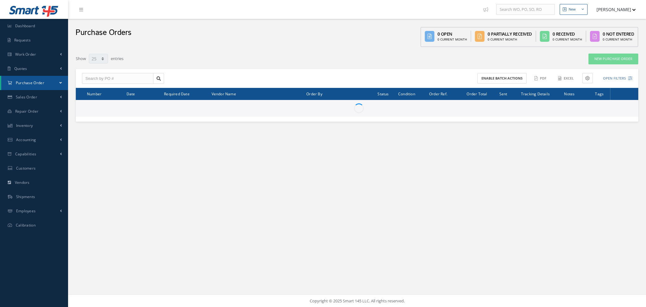
select select "25"
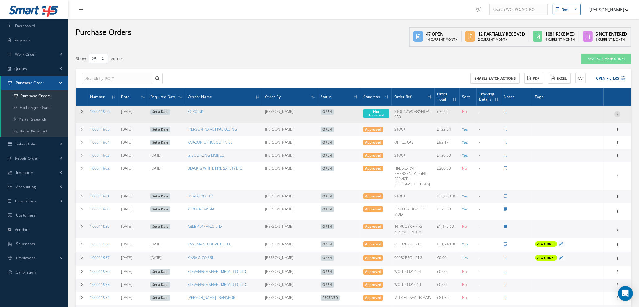
click at [617, 112] on icon at bounding box center [617, 113] width 6 height 5
click at [594, 118] on link "Enter/Update" at bounding box center [588, 118] width 49 height 8
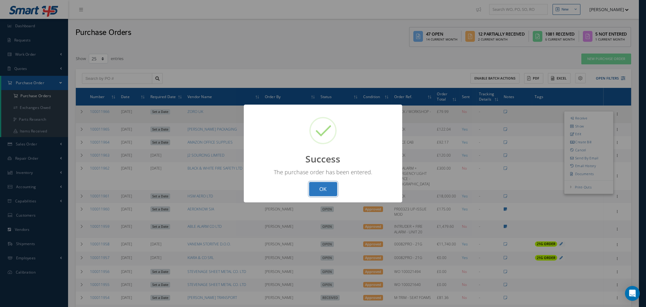
click at [319, 189] on button "OK" at bounding box center [323, 189] width 28 height 15
